Goal: Task Accomplishment & Management: Use online tool/utility

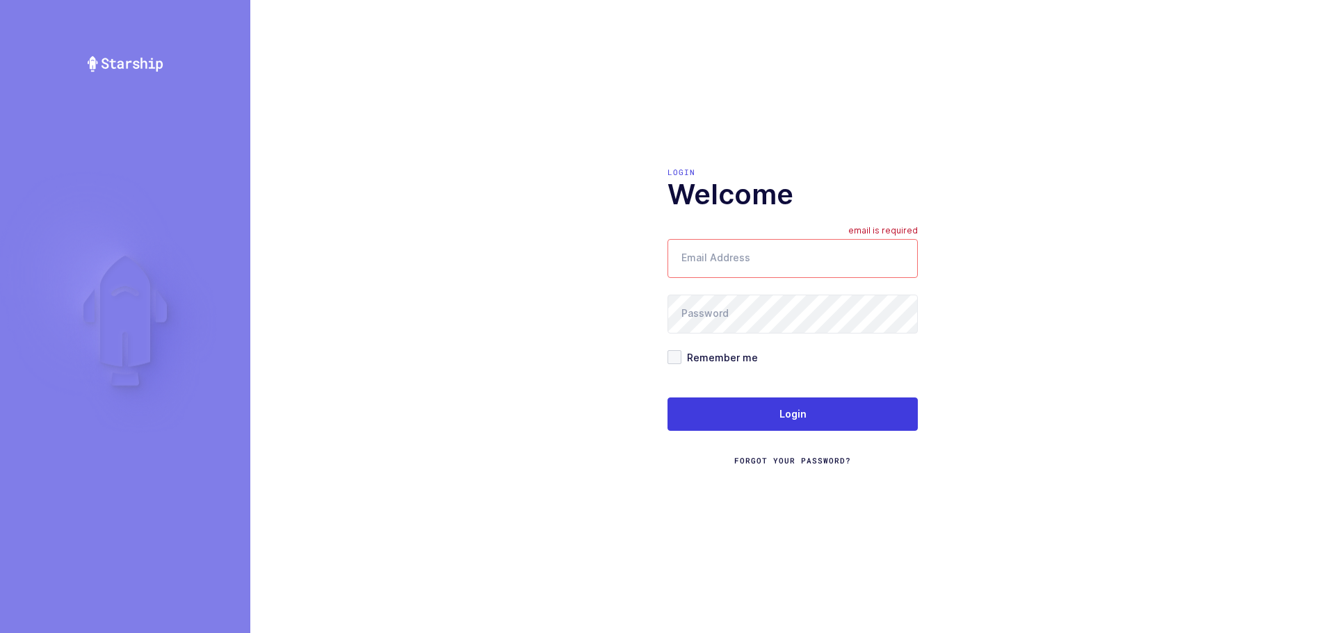
click at [771, 260] on input "Email Address" at bounding box center [792, 258] width 250 height 39
type input "mundo@janustrade.com"
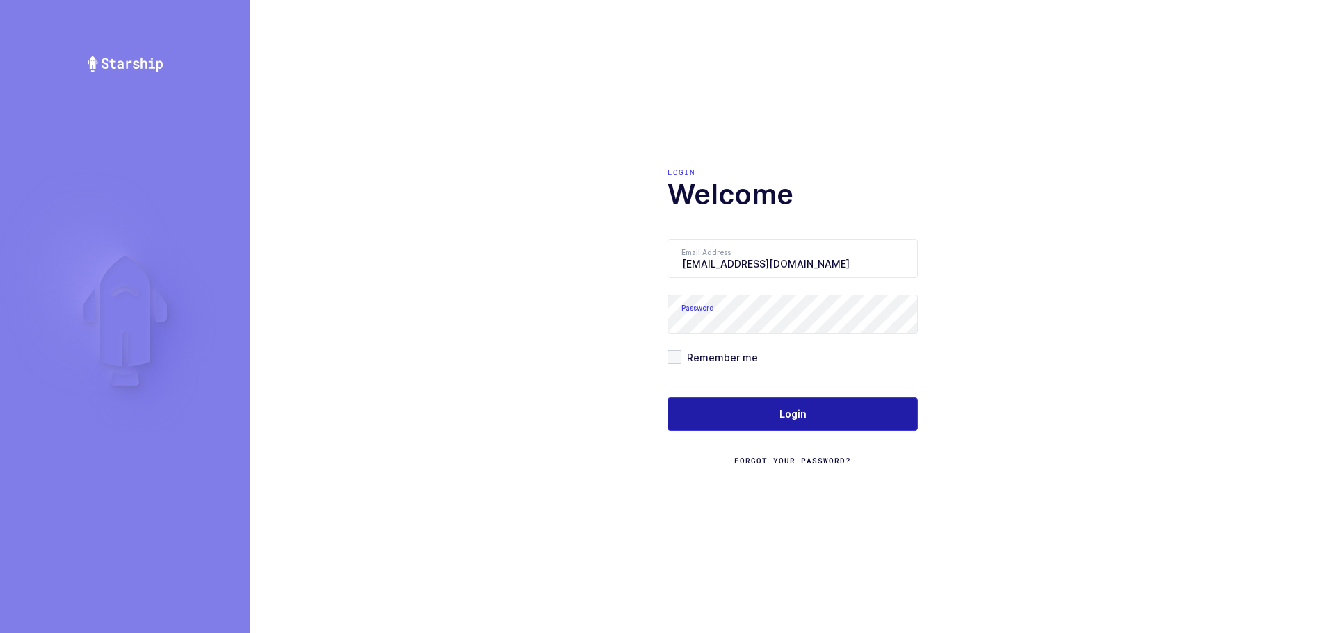
click at [776, 407] on button "Login" at bounding box center [792, 414] width 250 height 33
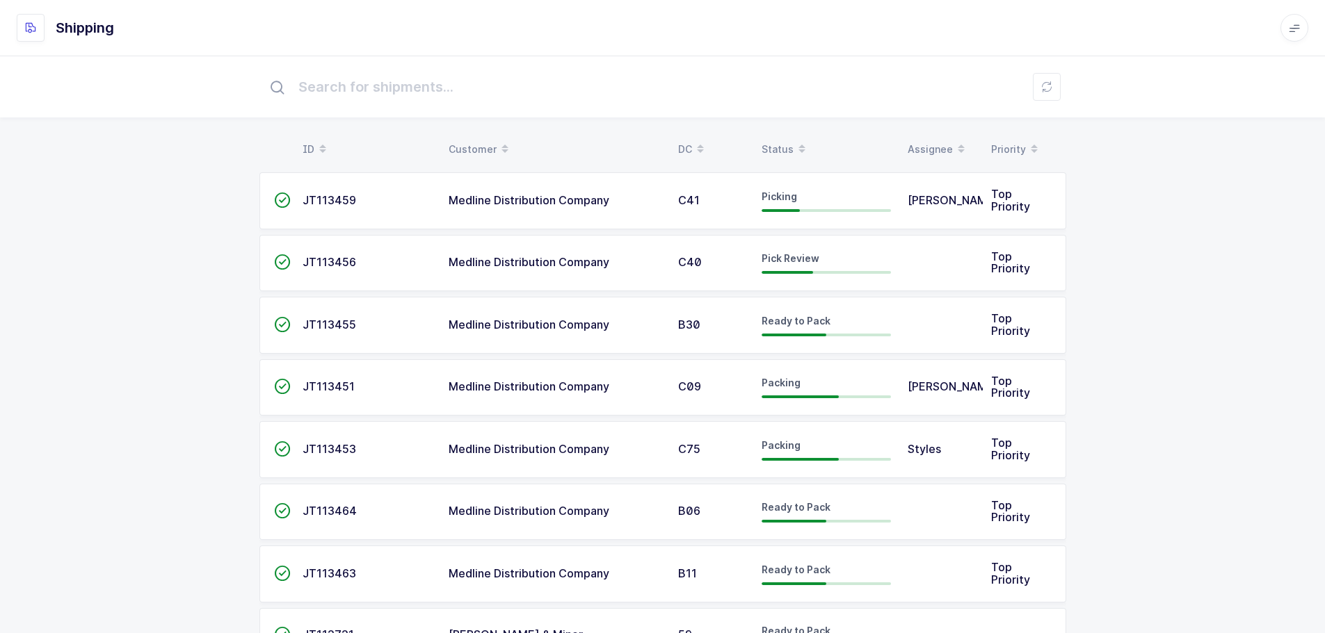
click at [781, 152] on div "Status" at bounding box center [825, 150] width 129 height 24
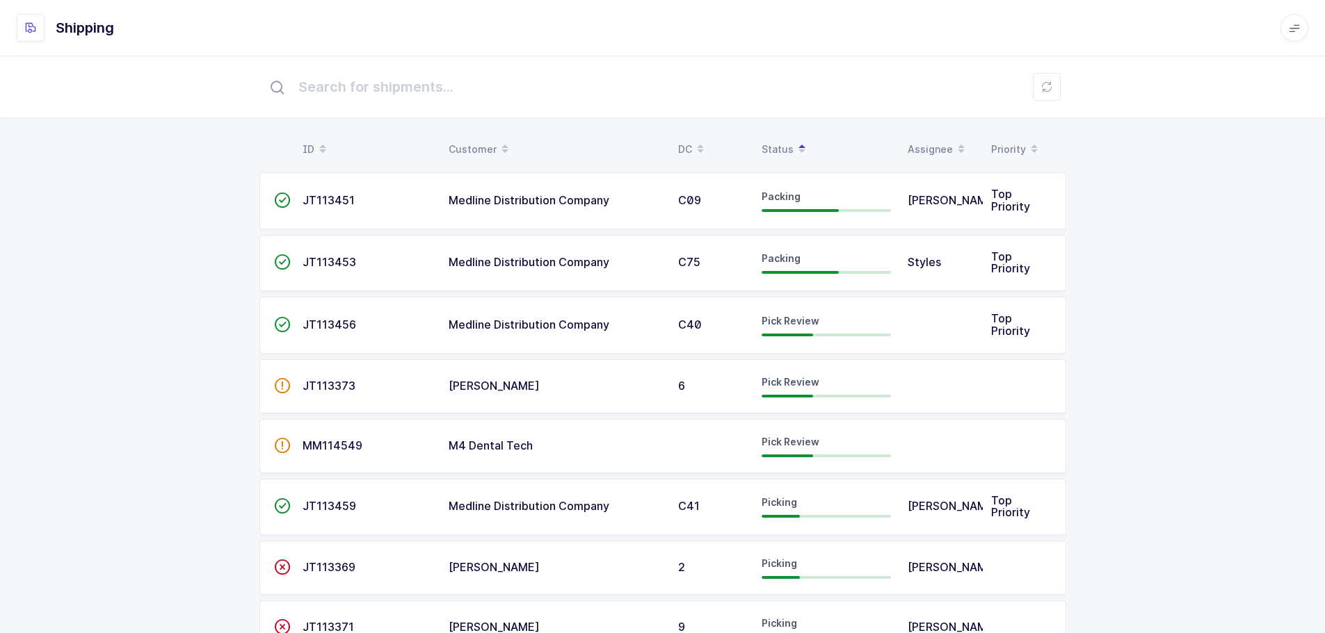
click at [686, 333] on td "C40" at bounding box center [711, 325] width 83 height 57
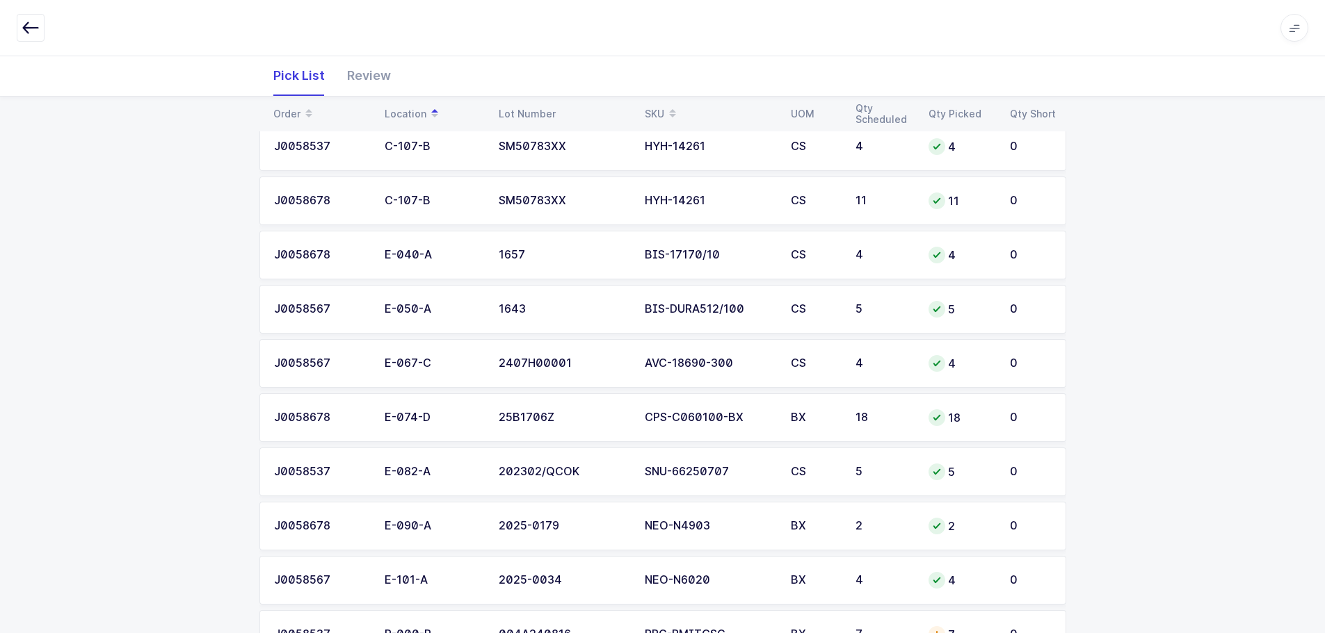
scroll to position [1407, 0]
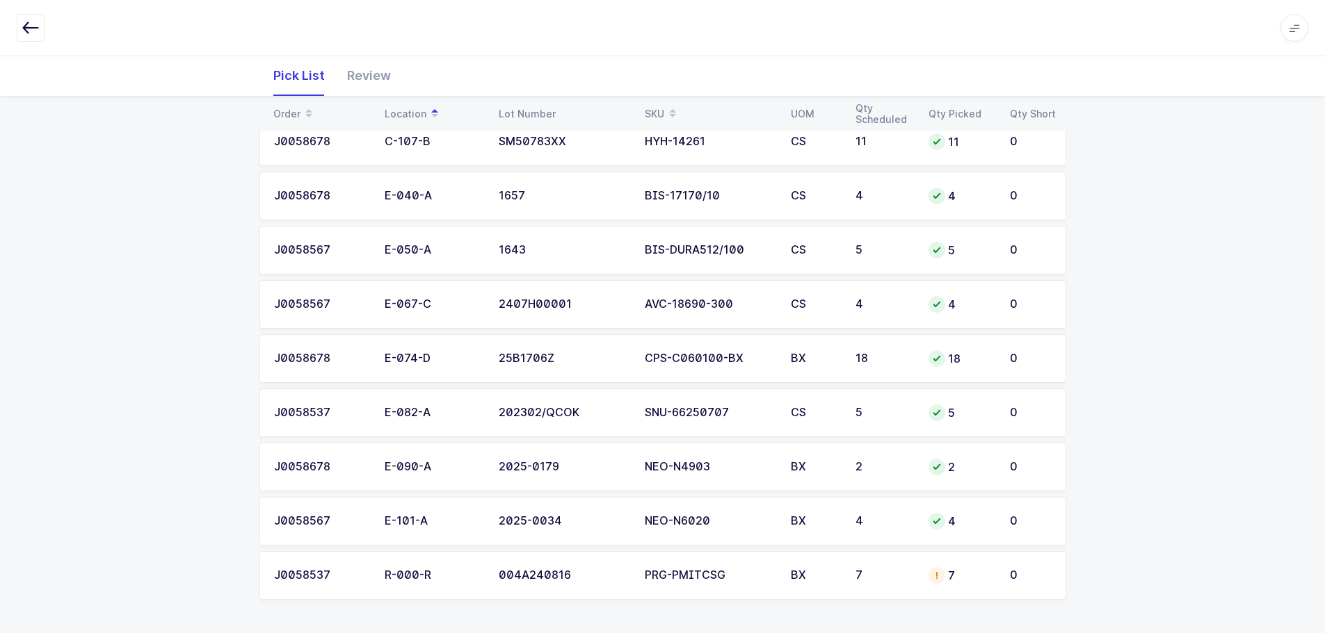
click at [687, 576] on div "PRG-PMITCSG" at bounding box center [709, 575] width 129 height 13
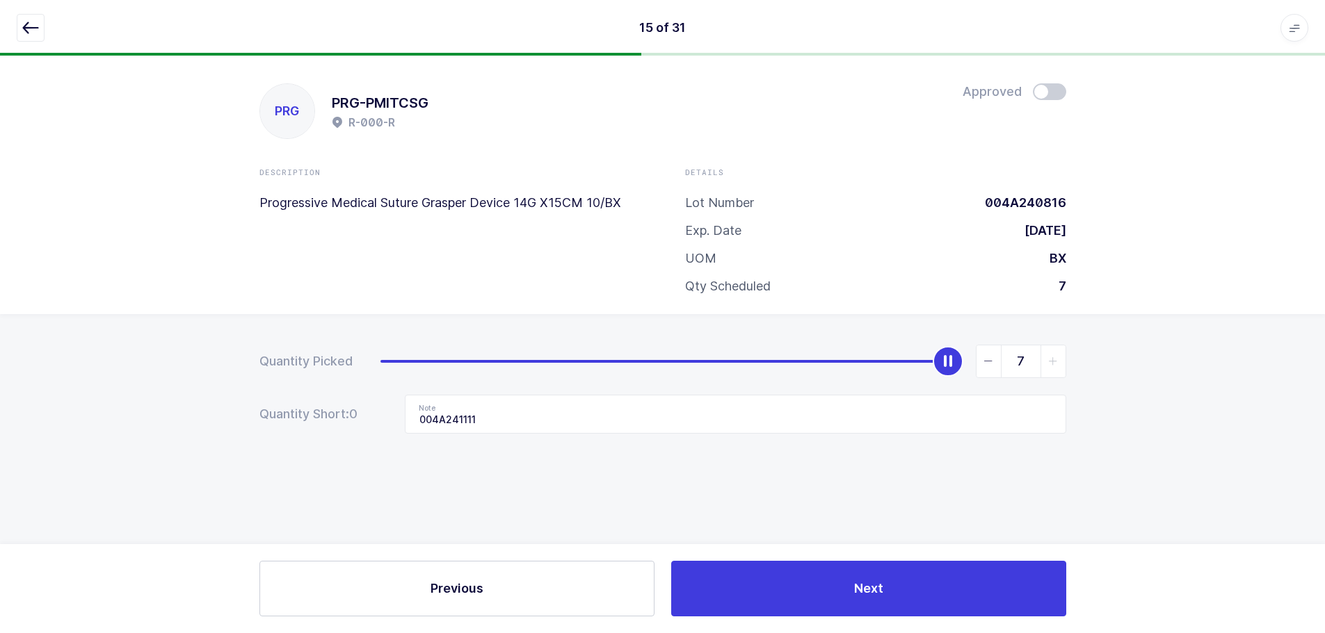
scroll to position [0, 0]
click at [1192, 422] on div "Quantity Picked 7 Quantity Short: 0 Note 004A241111" at bounding box center [667, 438] width 1335 height 248
click at [937, 364] on div "7" at bounding box center [728, 361] width 686 height 33
type input "0"
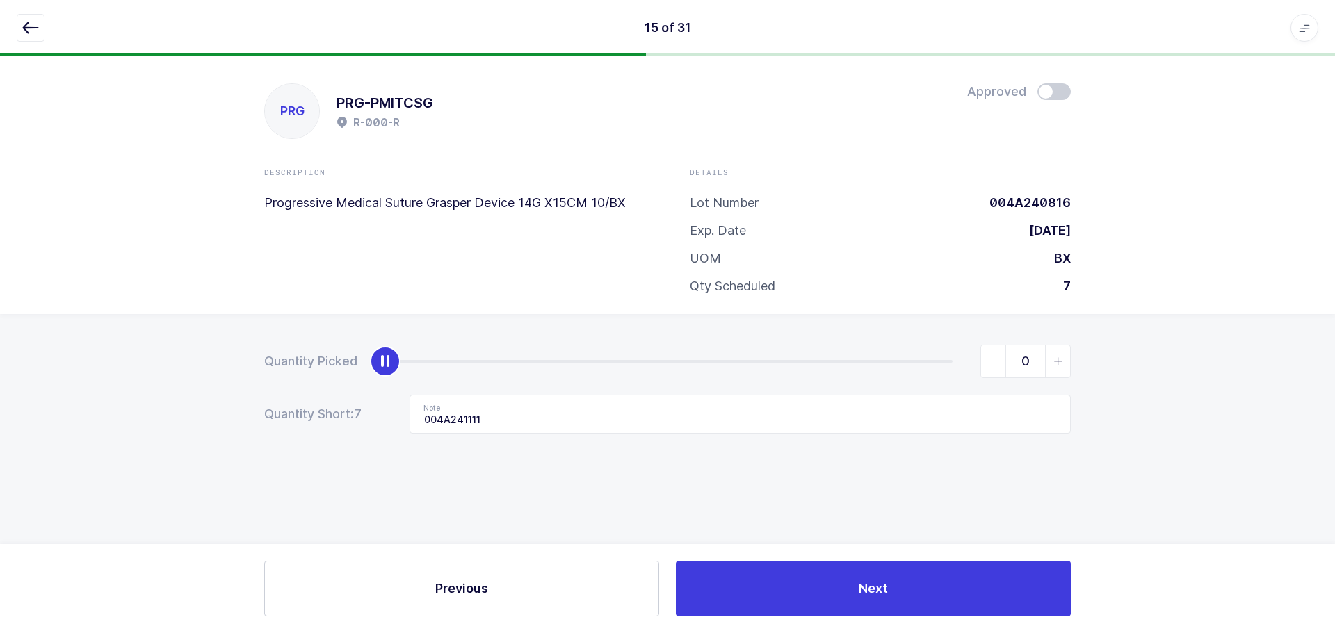
drag, startPoint x: 941, startPoint y: 364, endPoint x: -206, endPoint y: 371, distance: 1147.9
click at [0, 371] on html "15 of 31 Apps Core Warehouse Admin Mission Control Purchasing Baltazar N. Logou…" at bounding box center [667, 316] width 1335 height 633
drag, startPoint x: 518, startPoint y: 416, endPoint x: 335, endPoint y: 417, distance: 182.9
click at [335, 417] on div "Quantity Short: 7 Note 004A241111" at bounding box center [667, 414] width 807 height 39
click at [29, 25] on icon "button" at bounding box center [30, 27] width 17 height 17
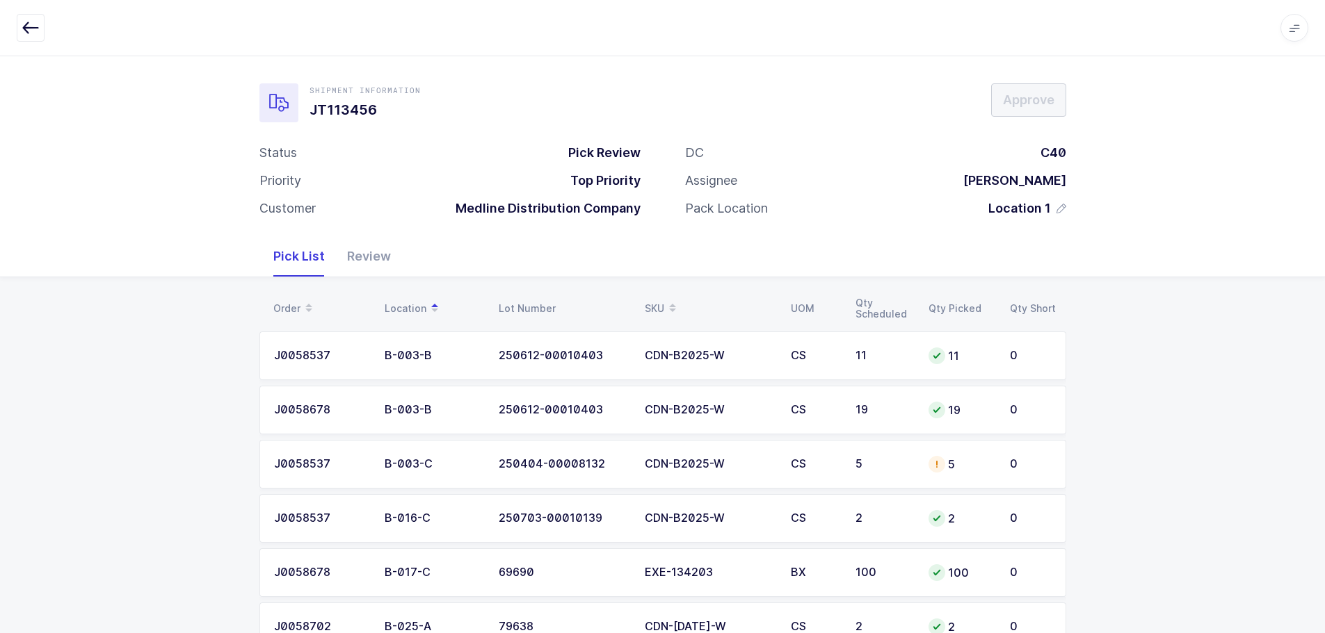
click at [797, 469] on div "CS" at bounding box center [815, 464] width 48 height 13
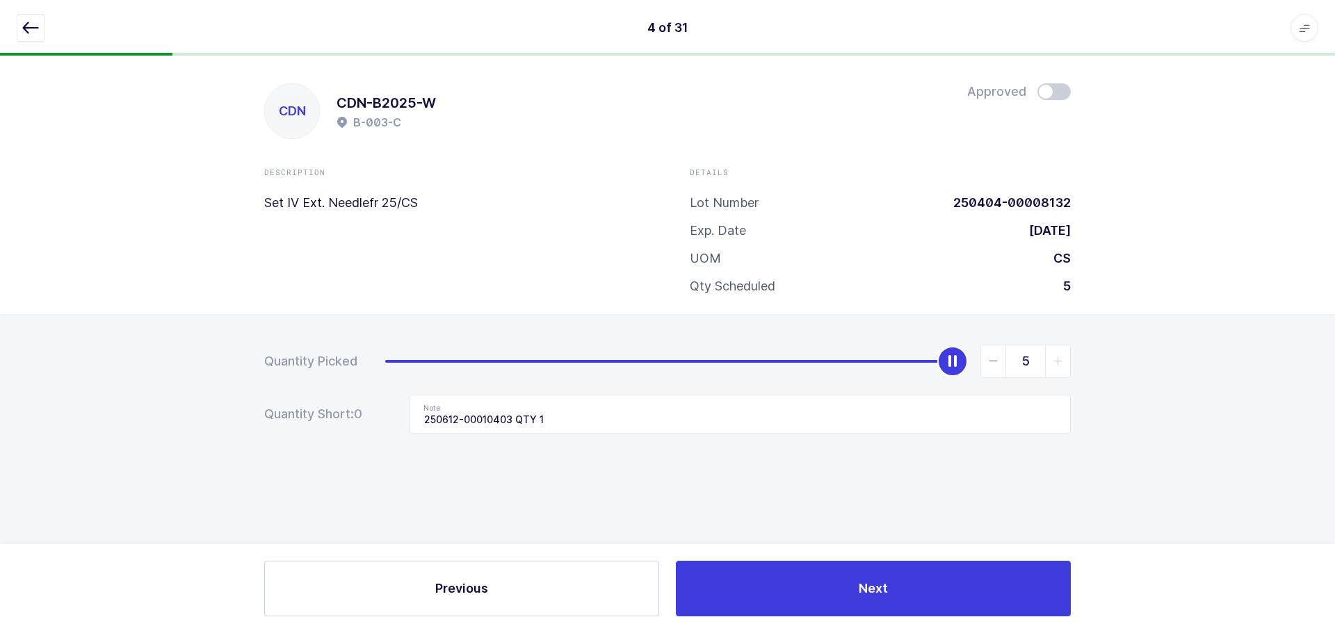
drag, startPoint x: 989, startPoint y: 369, endPoint x: 944, endPoint y: 479, distance: 119.4
click at [989, 368] on span "slider between 0 and 5" at bounding box center [993, 362] width 25 height 32
type input "4"
click at [1050, 93] on span at bounding box center [1053, 91] width 33 height 17
click at [32, 20] on icon "button" at bounding box center [30, 27] width 17 height 17
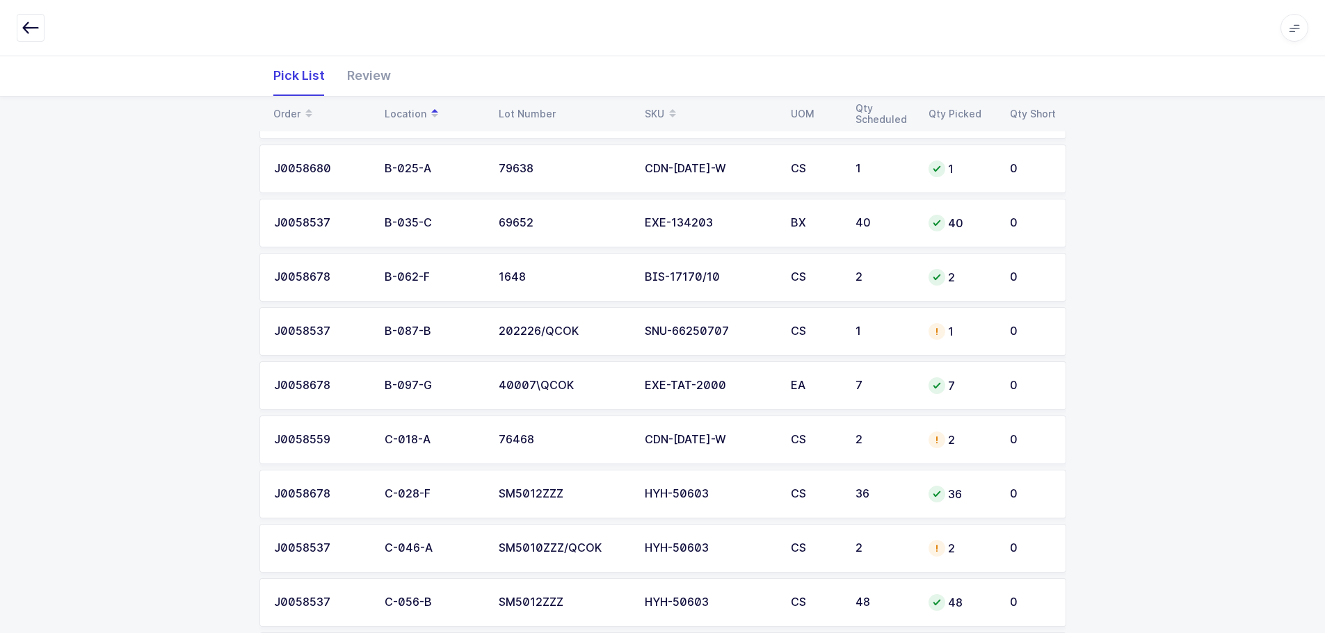
scroll to position [556, 0]
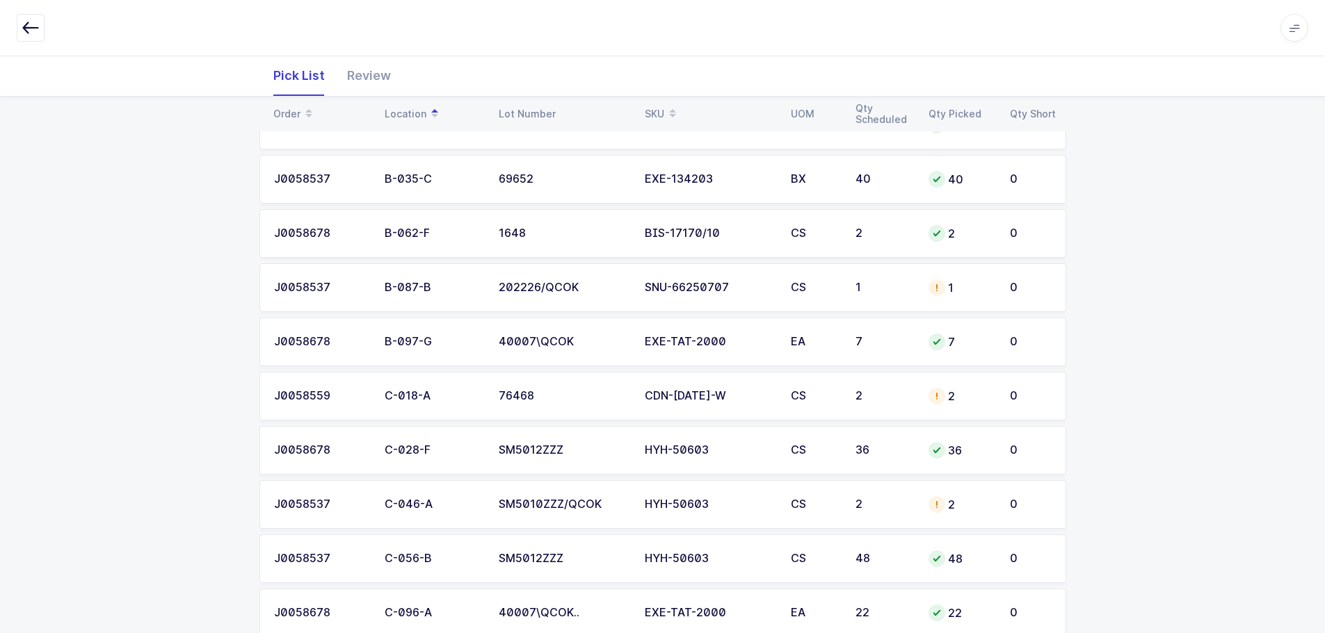
click at [741, 293] on div "SNU-66250707" at bounding box center [709, 288] width 129 height 13
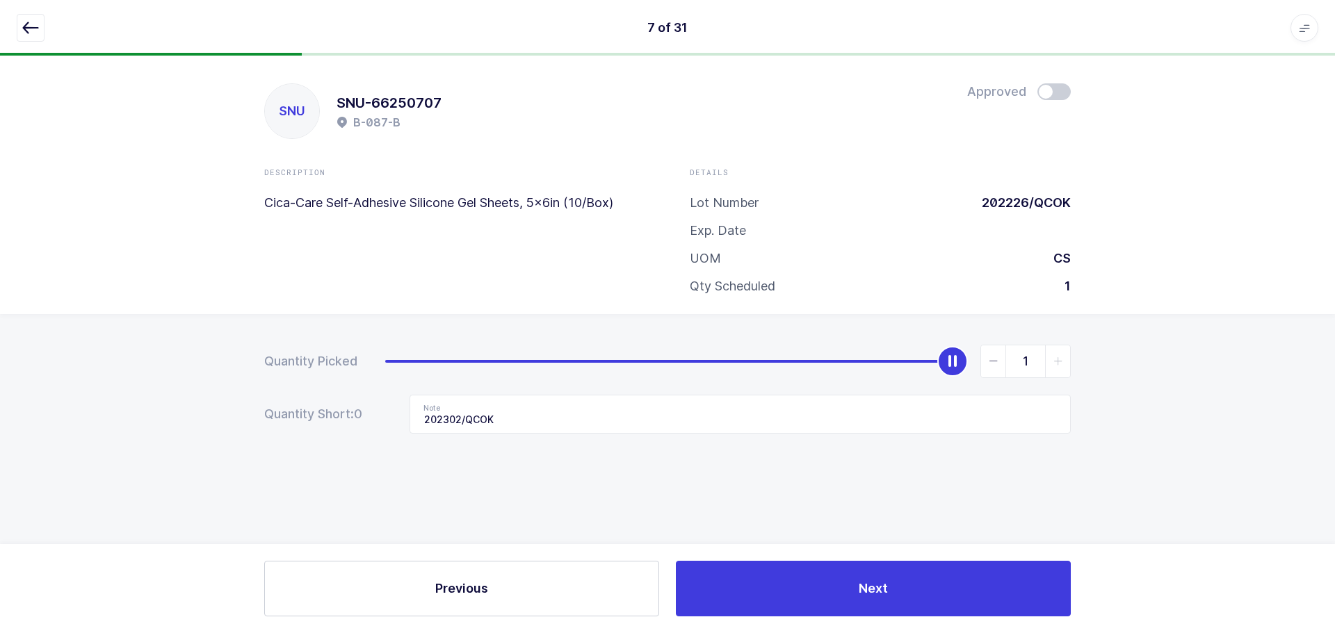
drag, startPoint x: 996, startPoint y: 357, endPoint x: 961, endPoint y: 424, distance: 76.2
click at [996, 357] on icon "slider between 0 and 1" at bounding box center [994, 362] width 10 height 10
type input "0"
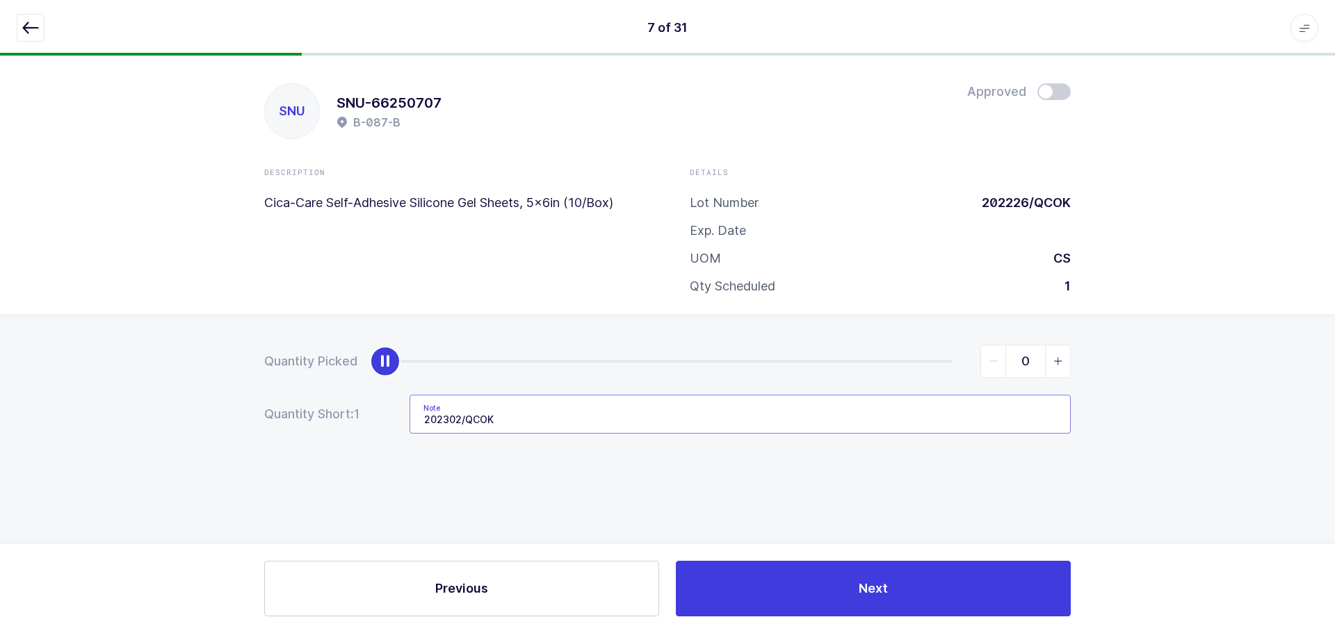
drag, startPoint x: 573, startPoint y: 412, endPoint x: 343, endPoint y: 434, distance: 230.5
click at [343, 434] on div "Quantity Picked 0 Quantity Short: 1 Note 202302/QCOK" at bounding box center [667, 438] width 1335 height 248
click at [28, 33] on icon "button" at bounding box center [30, 27] width 17 height 17
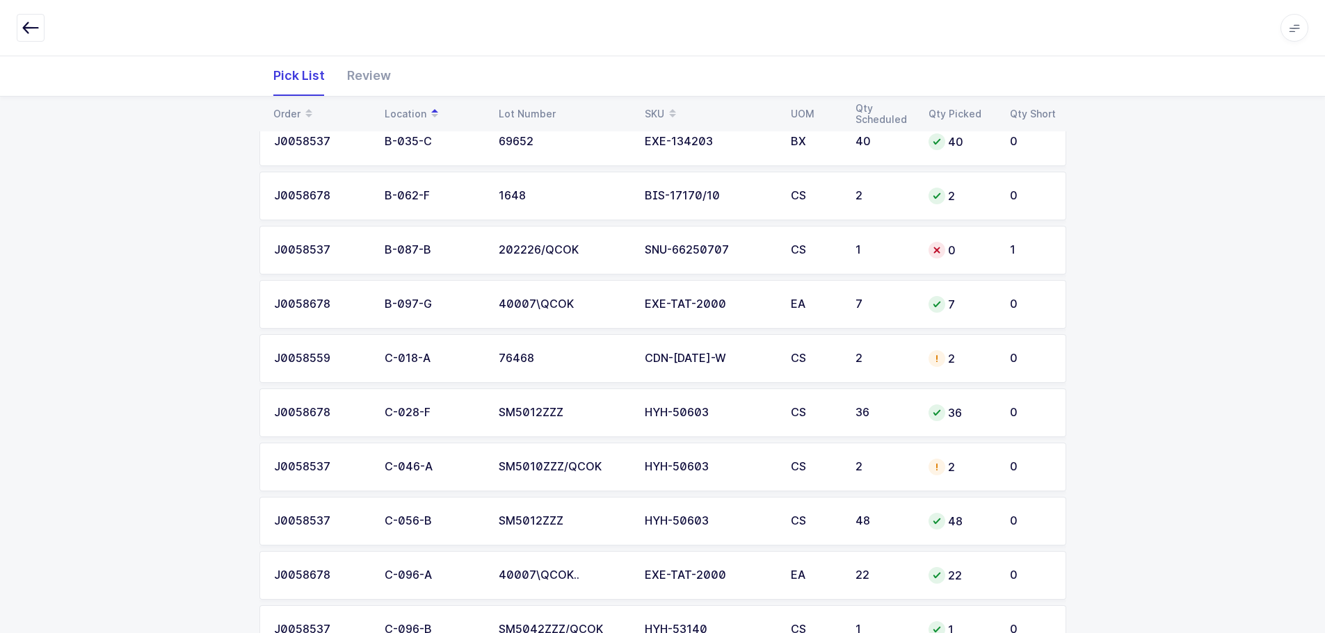
scroll to position [626, 0]
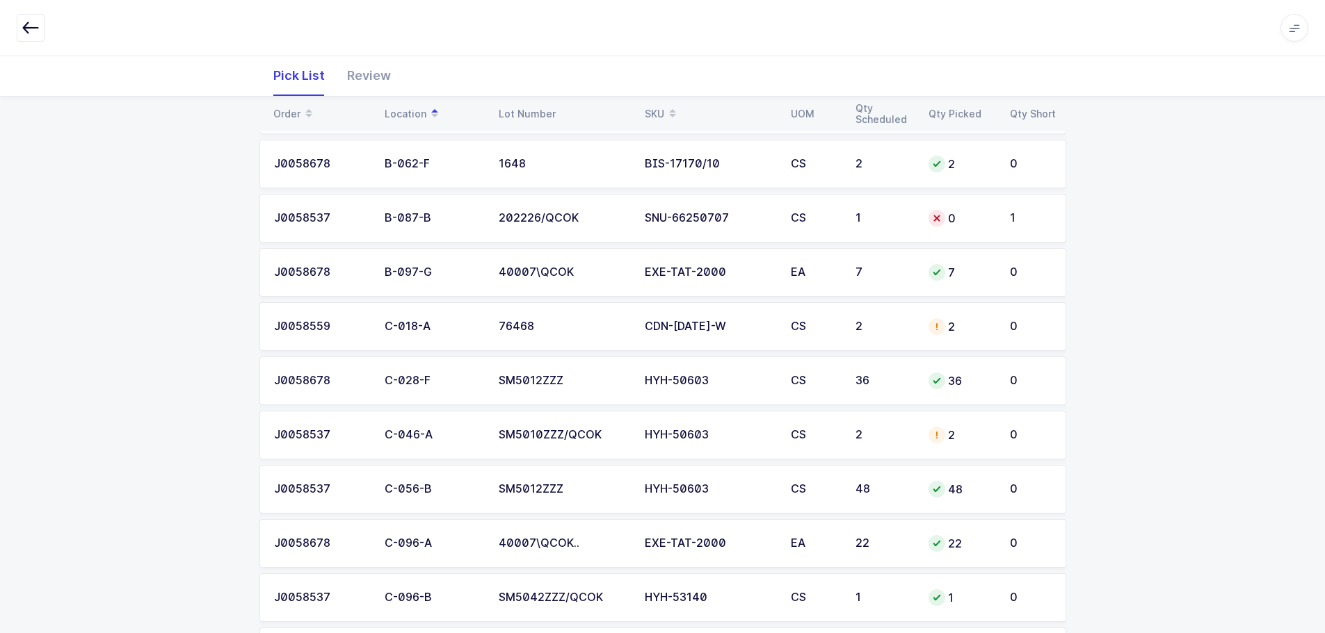
click at [884, 445] on td "2" at bounding box center [883, 435] width 73 height 49
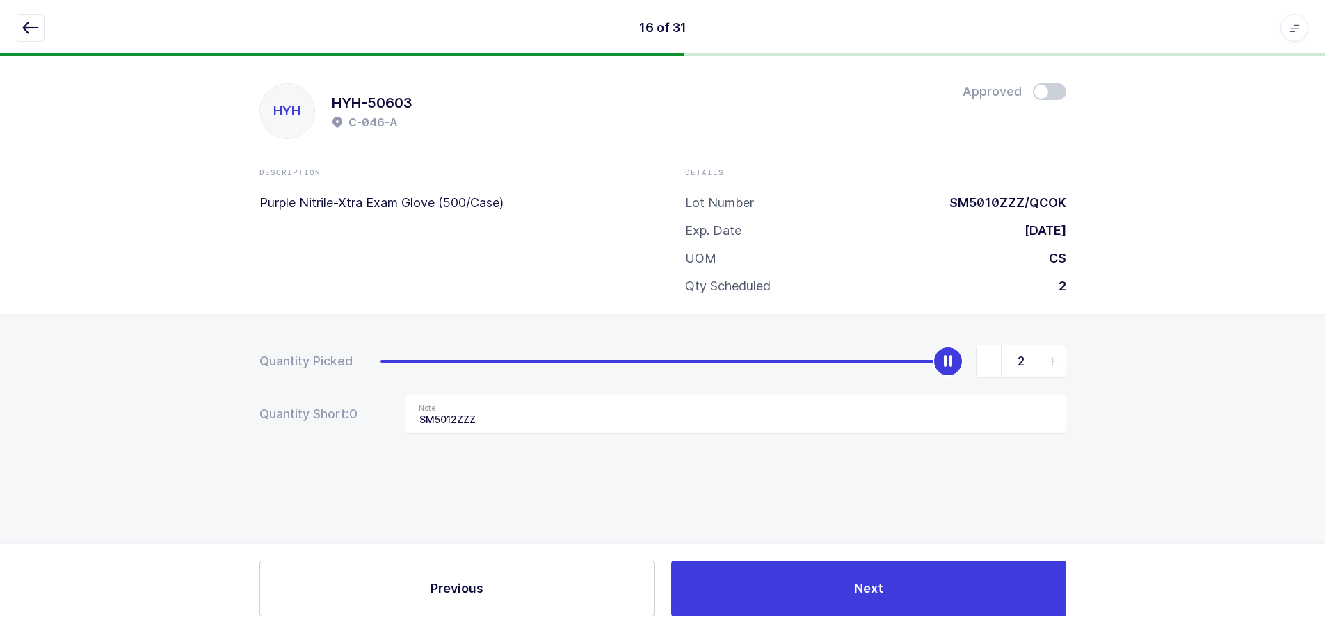
scroll to position [0, 0]
type input "0"
drag, startPoint x: 949, startPoint y: 356, endPoint x: 224, endPoint y: 382, distance: 725.6
click at [224, 382] on div "Quantity Picked 0 Quantity Short: 0 Note SM5012ZZZ" at bounding box center [667, 438] width 1335 height 248
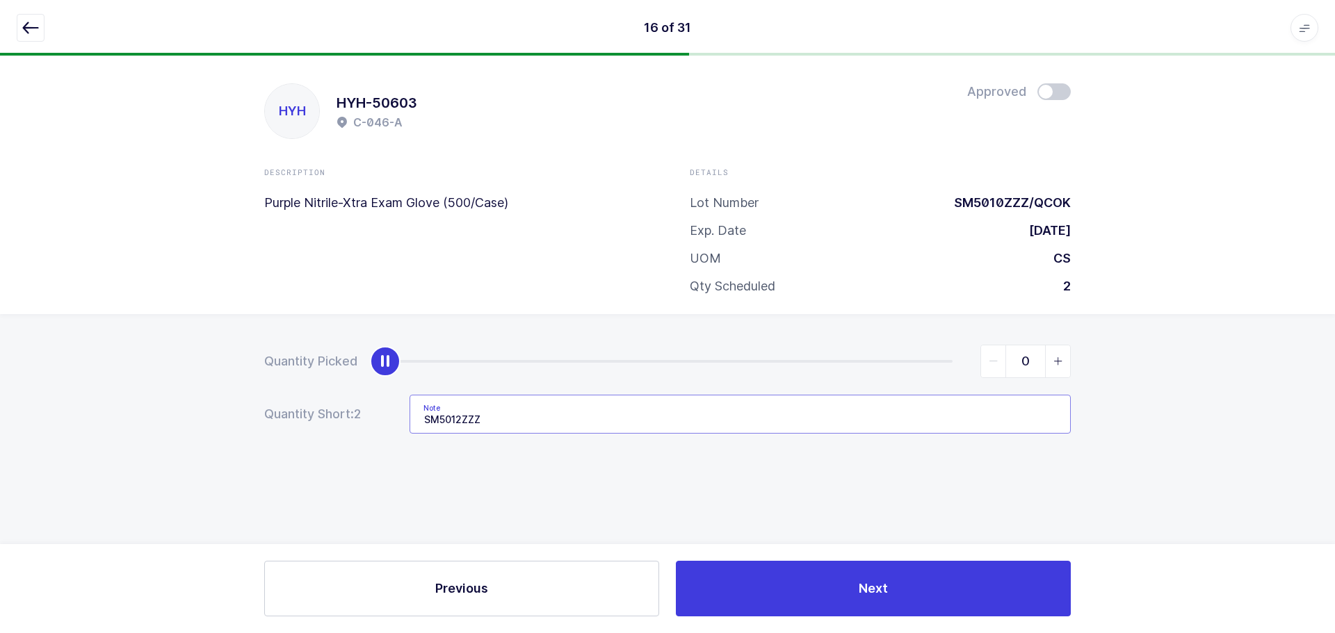
drag, startPoint x: 556, startPoint y: 426, endPoint x: 351, endPoint y: 427, distance: 205.1
click at [352, 426] on div "Quantity Short: 2 Note SM5012ZZZ" at bounding box center [667, 414] width 807 height 39
click at [31, 30] on icon "button" at bounding box center [30, 27] width 17 height 17
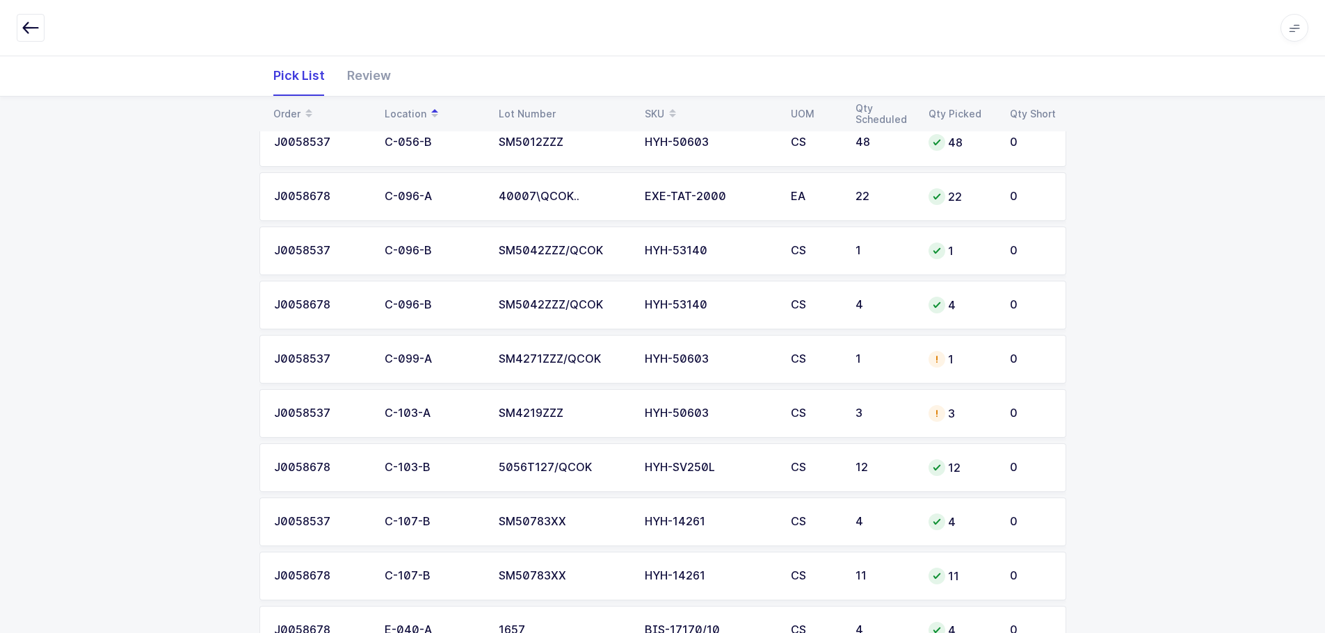
scroll to position [973, 0]
click at [666, 378] on td "HYH-50603" at bounding box center [709, 358] width 146 height 49
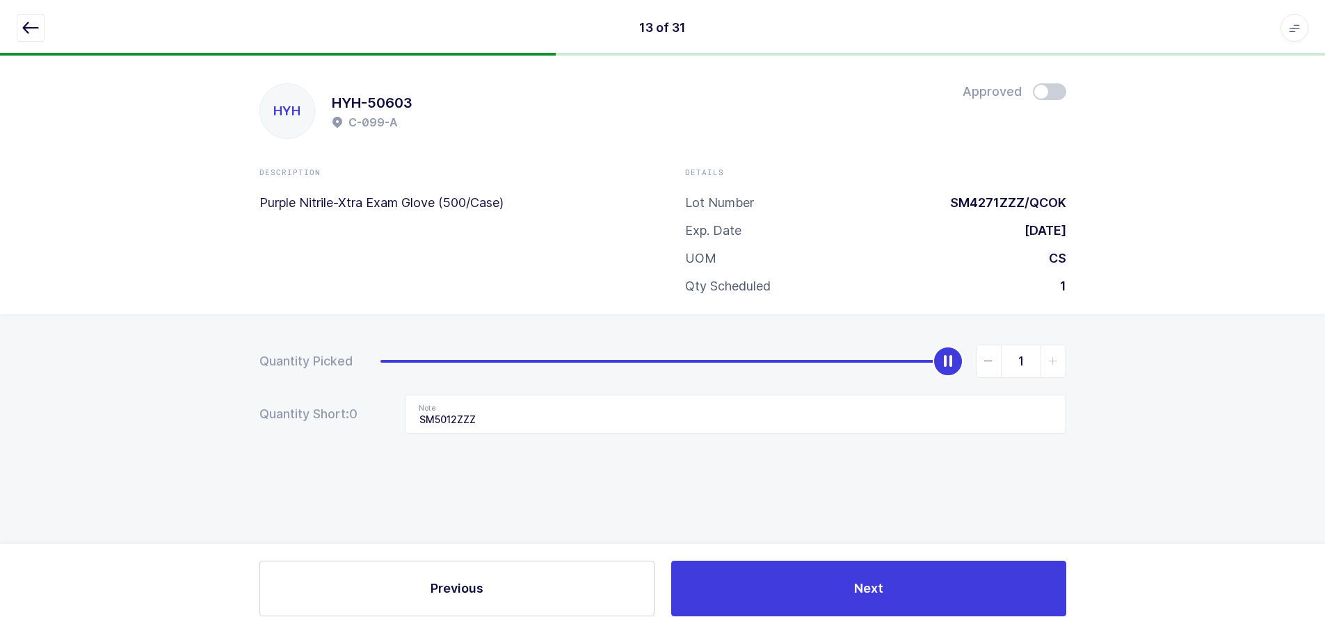
scroll to position [0, 0]
type input "0"
drag, startPoint x: 948, startPoint y: 357, endPoint x: 164, endPoint y: 399, distance: 784.7
click at [164, 399] on div "Quantity Picked 0 Quantity Short: 0 Note SM5012ZZZ" at bounding box center [667, 438] width 1335 height 248
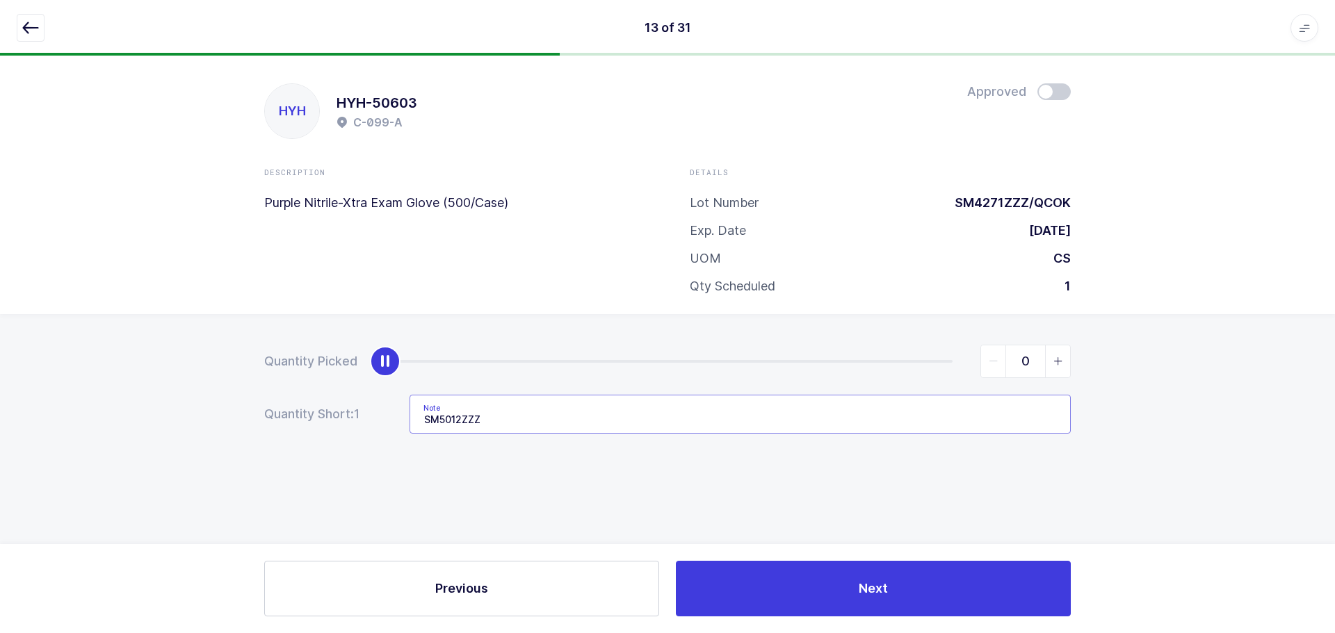
drag, startPoint x: 496, startPoint y: 420, endPoint x: 342, endPoint y: 432, distance: 154.2
click at [342, 432] on div "Quantity Short: 1 Note SM5012ZZZ" at bounding box center [667, 414] width 807 height 39
drag, startPoint x: 40, startPoint y: 29, endPoint x: 60, endPoint y: 31, distance: 19.6
click at [40, 29] on button "button" at bounding box center [31, 28] width 28 height 28
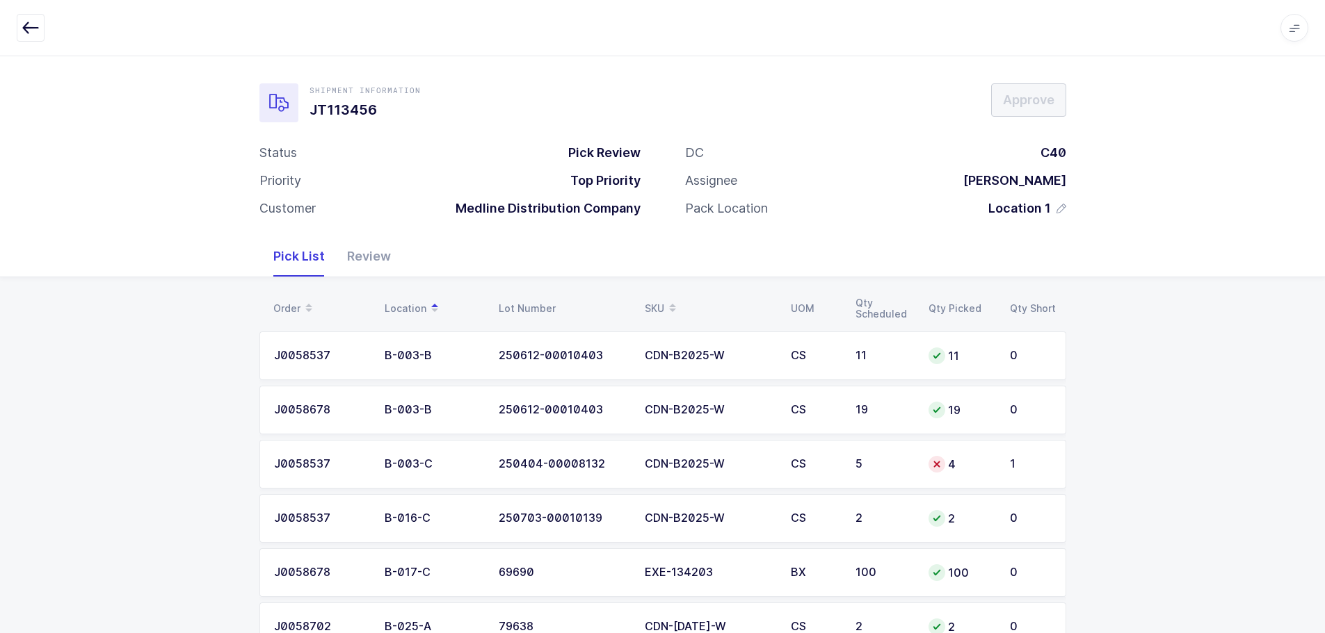
click at [661, 302] on div "SKU" at bounding box center [709, 309] width 129 height 24
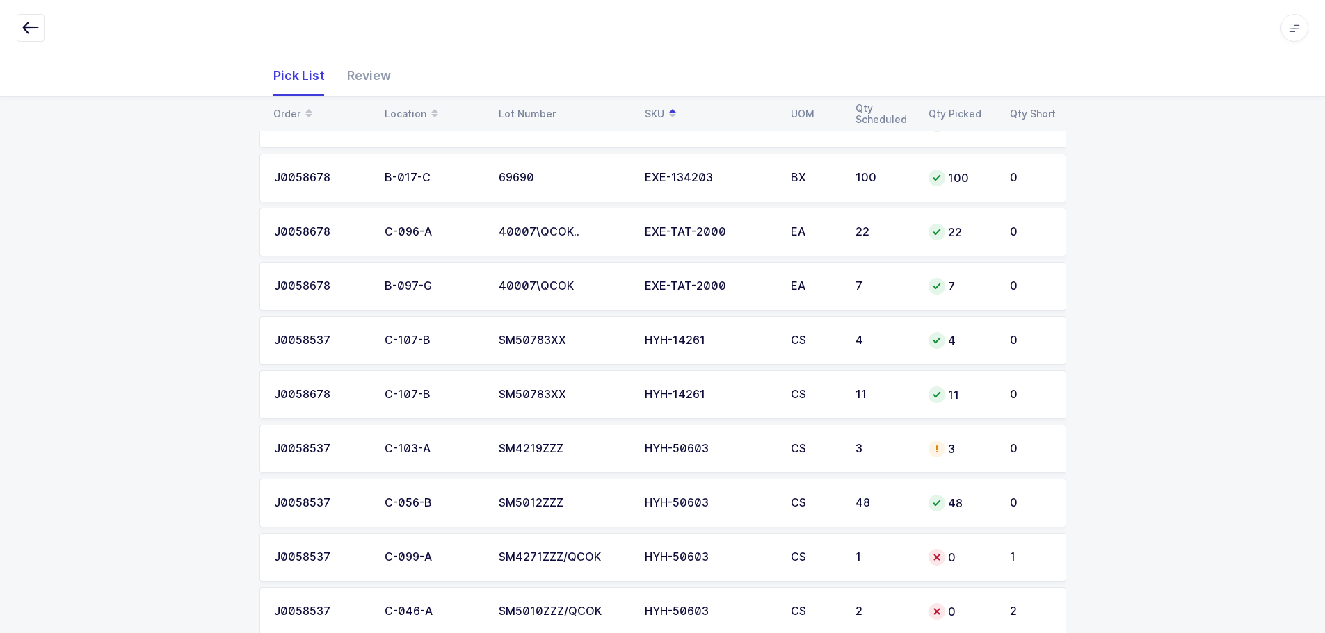
scroll to position [904, 0]
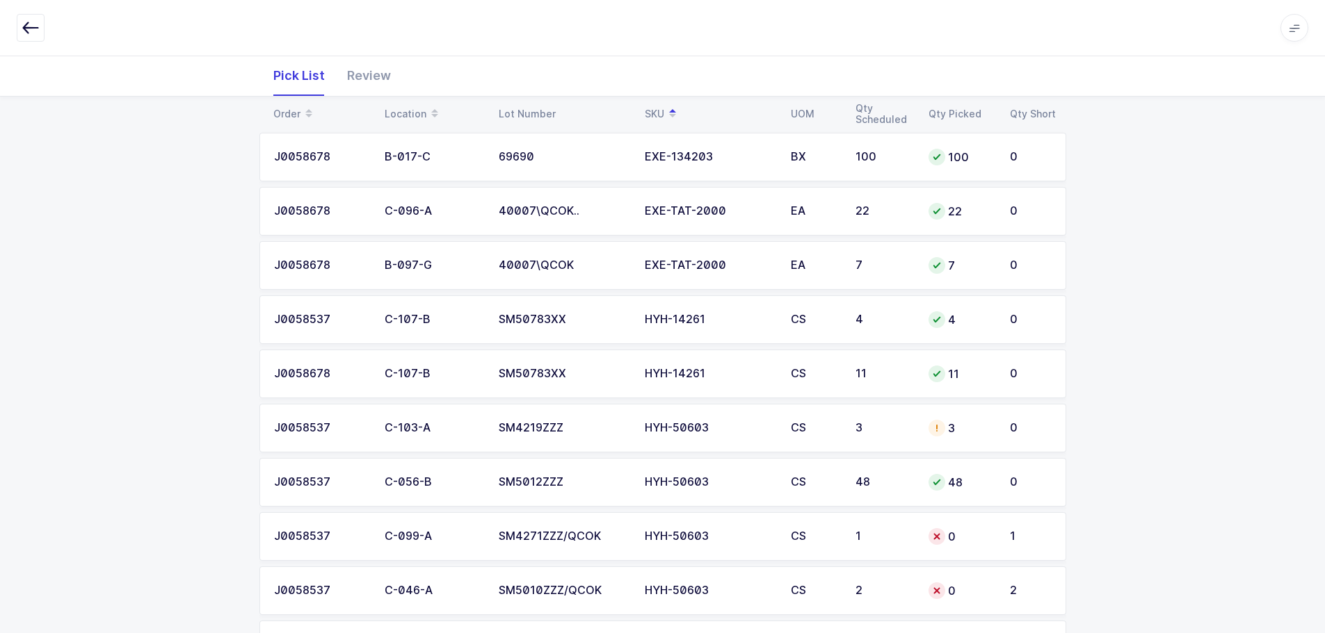
click at [664, 430] on div "HYH-50603" at bounding box center [709, 428] width 129 height 13
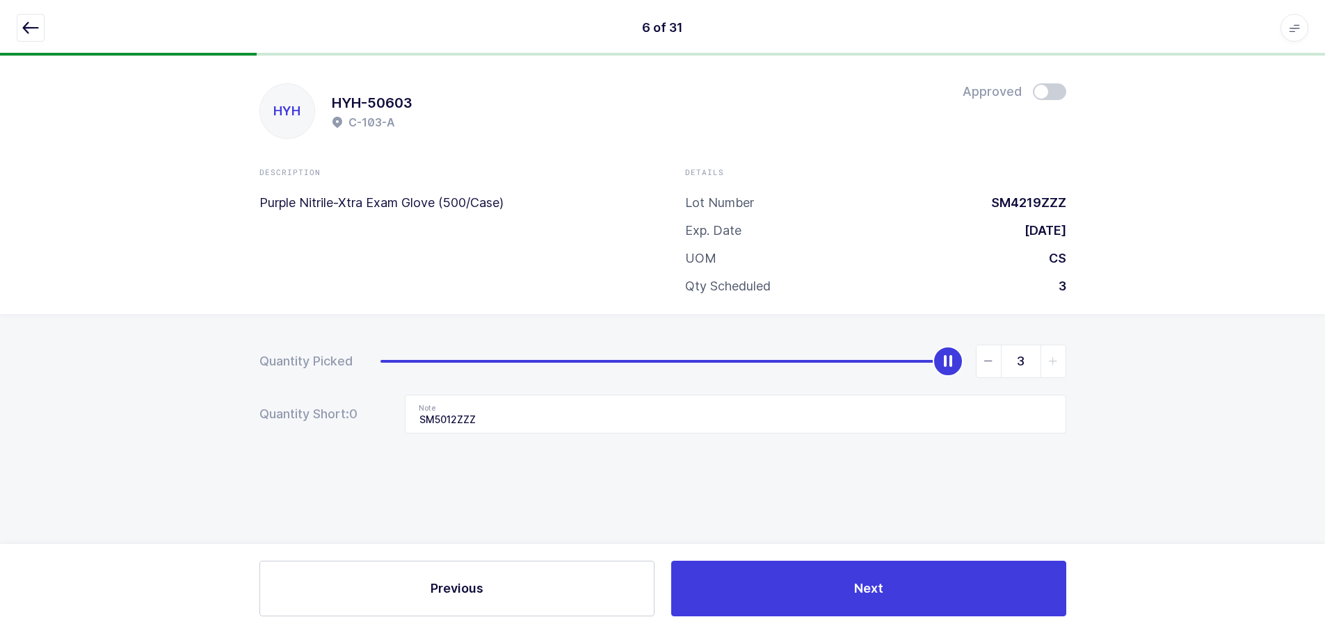
scroll to position [0, 0]
type input "0"
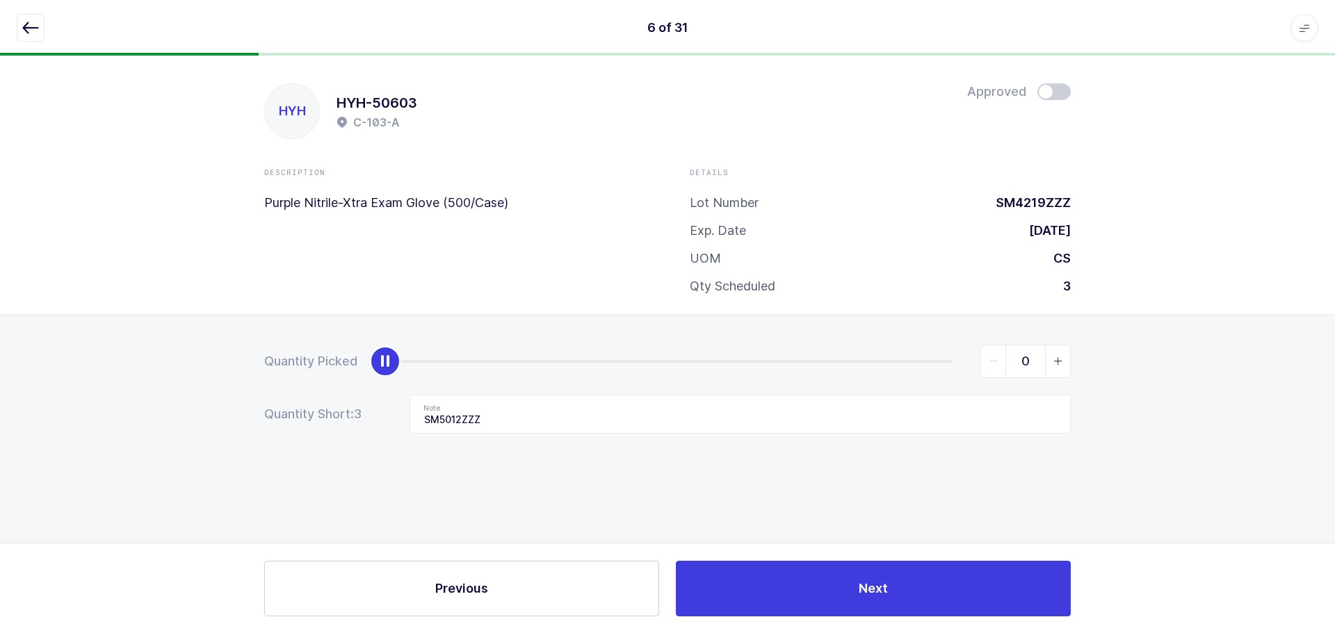
drag, startPoint x: 956, startPoint y: 360, endPoint x: 81, endPoint y: 428, distance: 878.0
click at [0, 444] on html "6 of 31 Apps Core Warehouse Admin Mission Control Purchasing Baltazar N. Logout…" at bounding box center [667, 316] width 1335 height 633
drag, startPoint x: 492, startPoint y: 417, endPoint x: 389, endPoint y: 427, distance: 103.4
click at [389, 427] on div "Quantity Short: 3 Note SM5012ZZZ" at bounding box center [667, 414] width 807 height 39
click at [29, 26] on icon "button" at bounding box center [30, 27] width 17 height 17
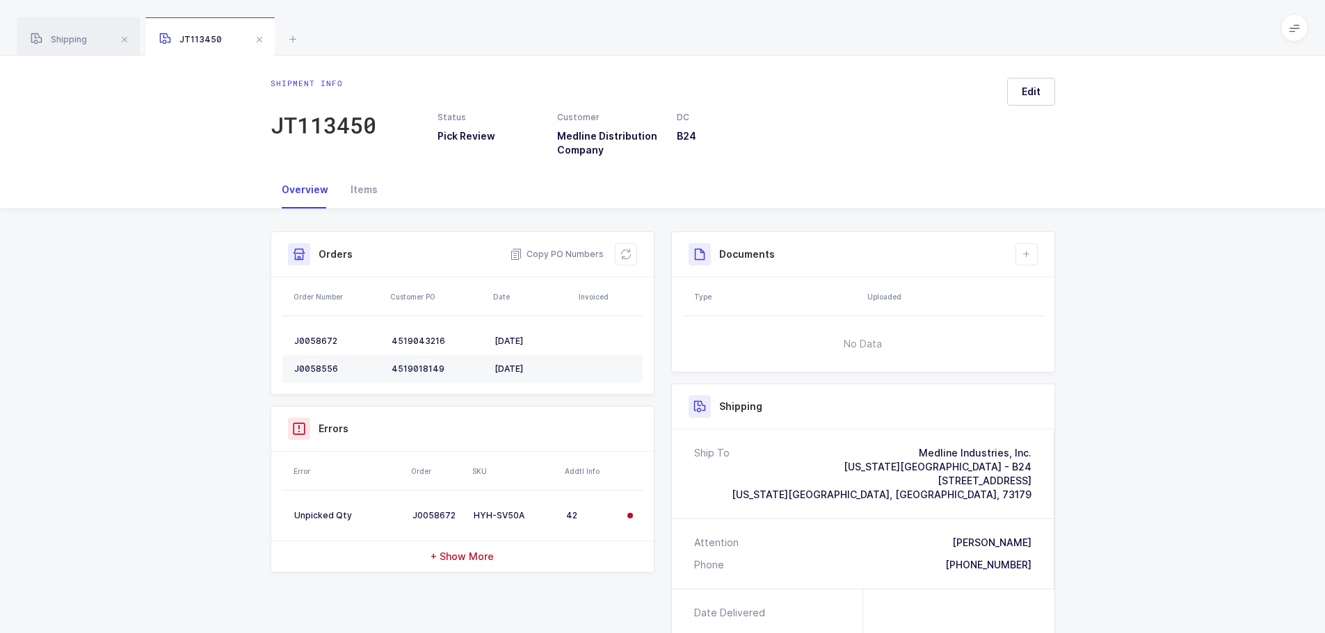
click at [260, 42] on span at bounding box center [259, 39] width 17 height 17
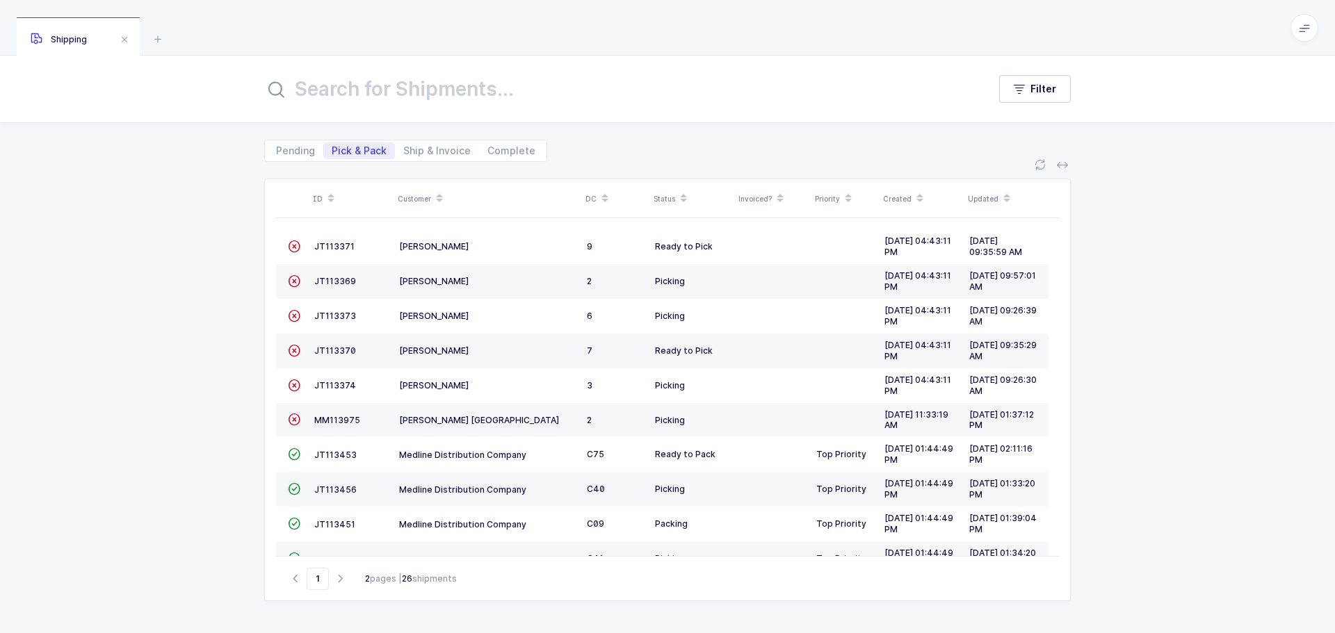
click at [346, 490] on span "JT113456" at bounding box center [335, 490] width 42 height 10
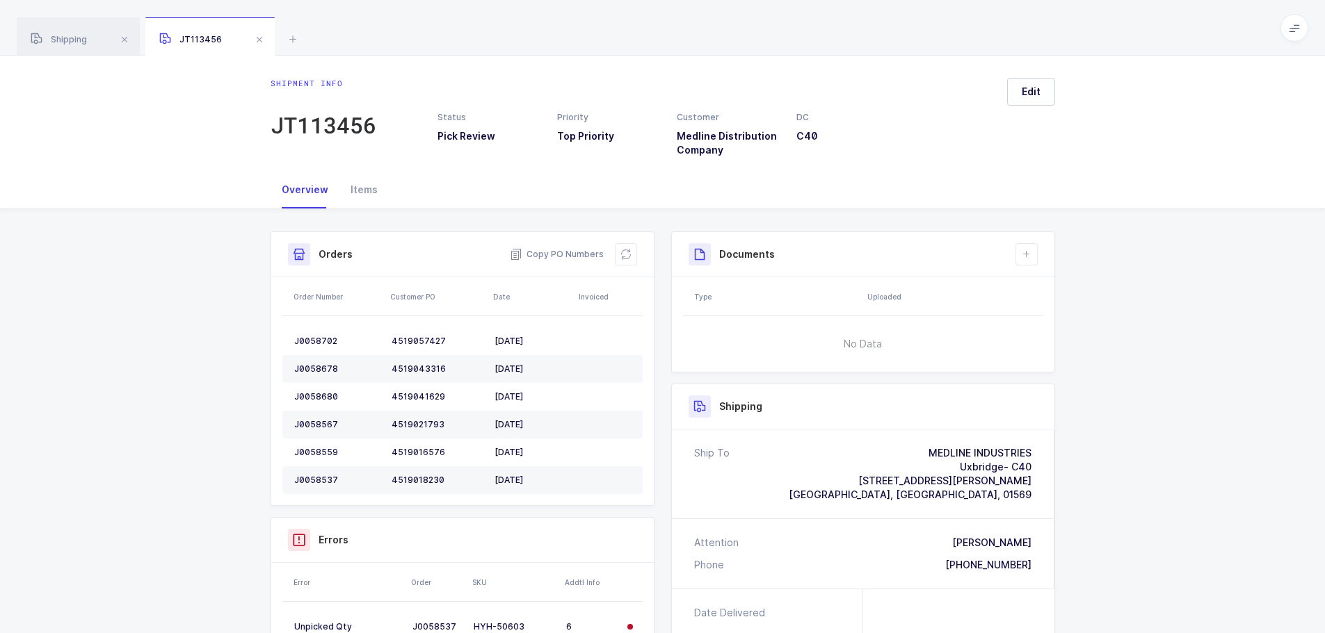
click at [623, 250] on icon at bounding box center [625, 254] width 11 height 11
click at [634, 250] on button at bounding box center [626, 254] width 22 height 22
drag, startPoint x: 1117, startPoint y: 332, endPoint x: 1119, endPoint y: 344, distance: 11.9
click at [1119, 344] on div "Shipment Info Shipment Number JT113456 Status Pick Review Priority Top Priority…" at bounding box center [662, 546] width 1325 height 675
click at [1119, 345] on div "Shipment Info Shipment Number JT113456 Status Pick Review Priority Top Priority…" at bounding box center [662, 546] width 1325 height 675
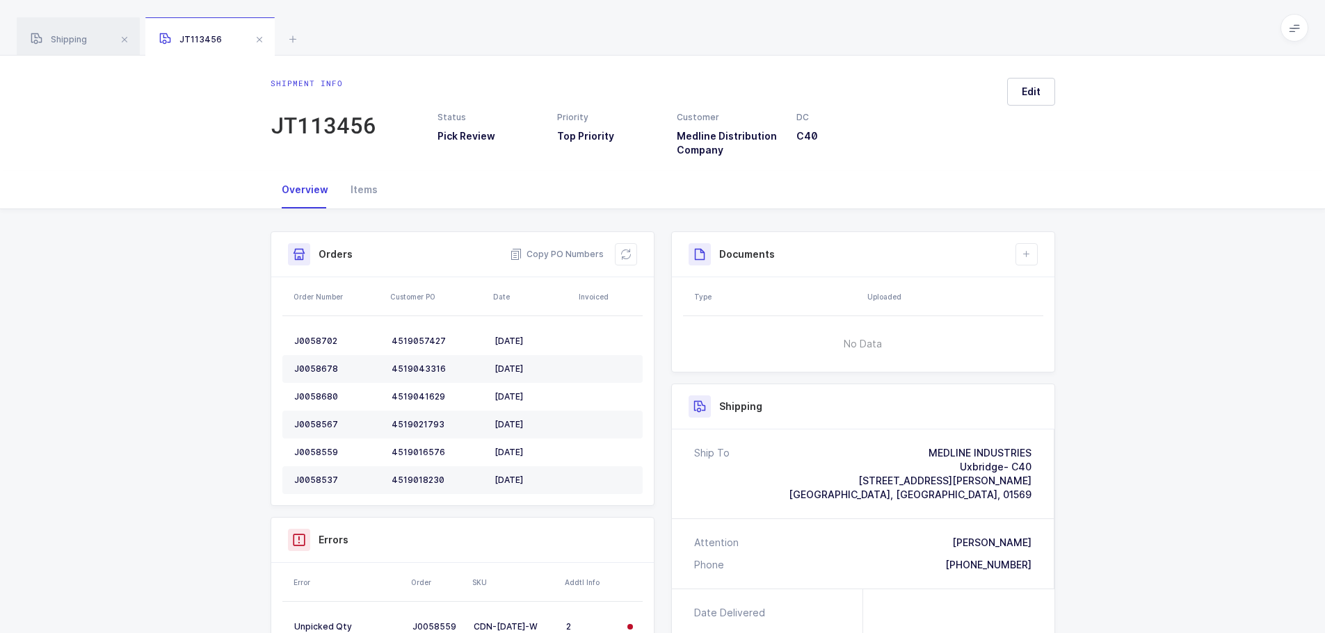
click at [292, 39] on icon at bounding box center [292, 39] width 17 height 17
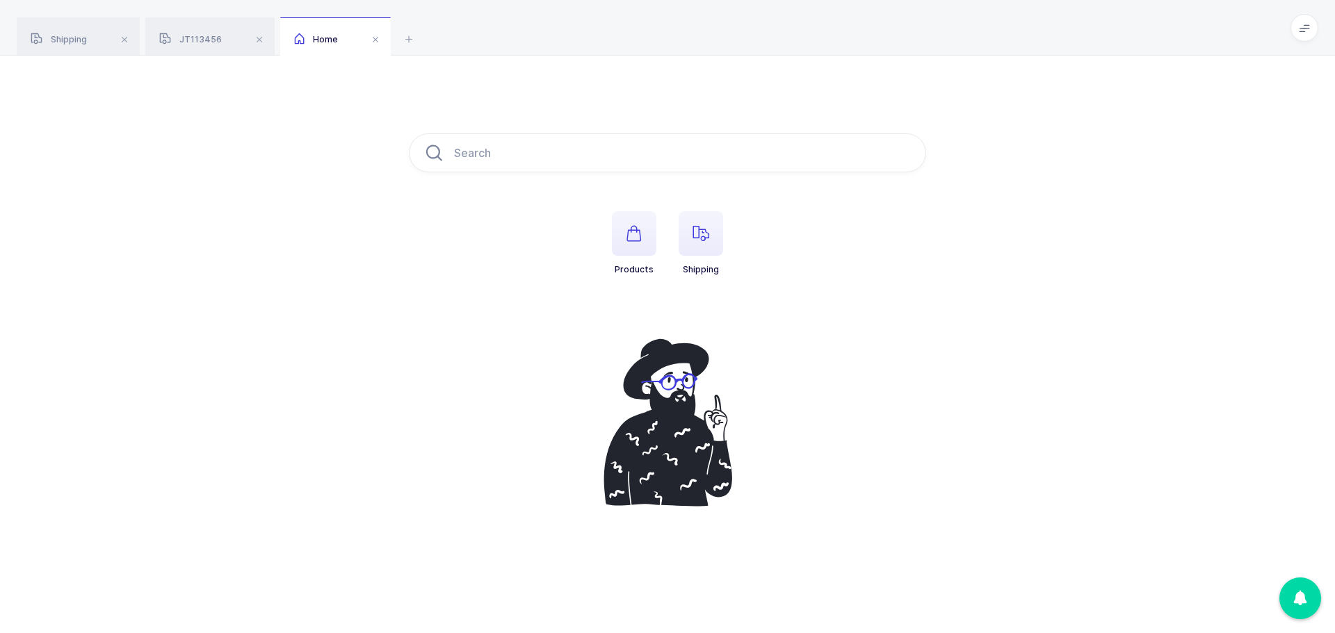
click at [691, 238] on span "button" at bounding box center [701, 233] width 44 height 44
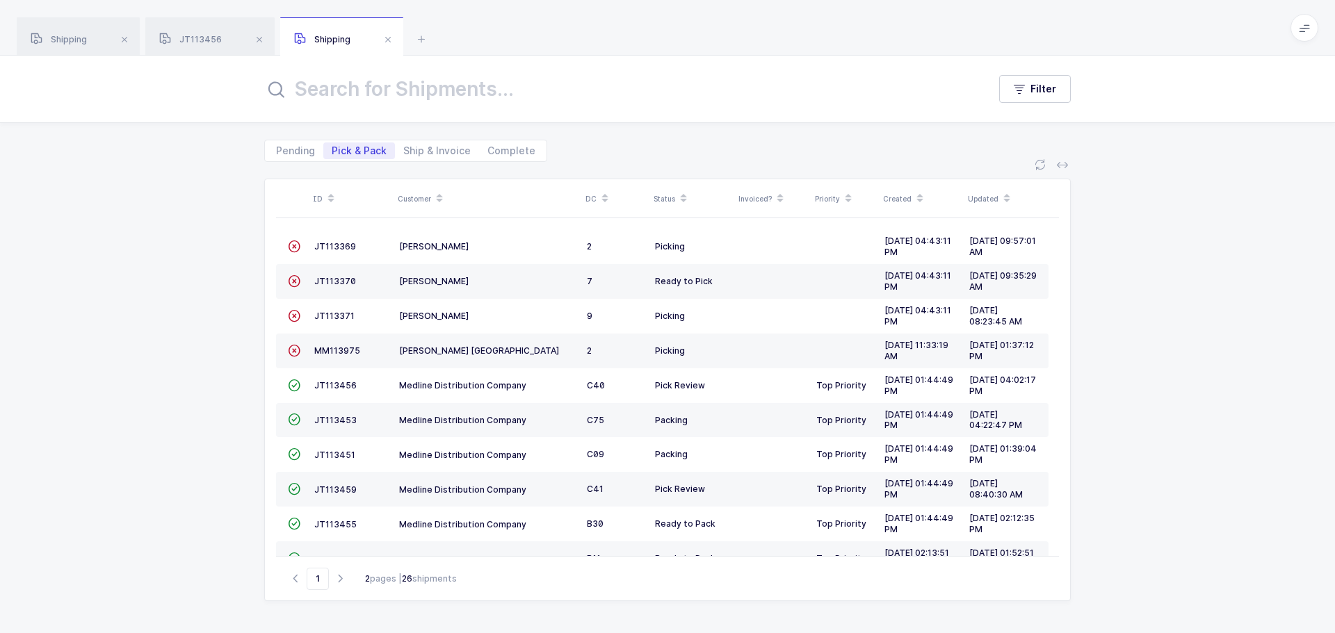
click at [347, 418] on span "JT113453" at bounding box center [335, 420] width 42 height 10
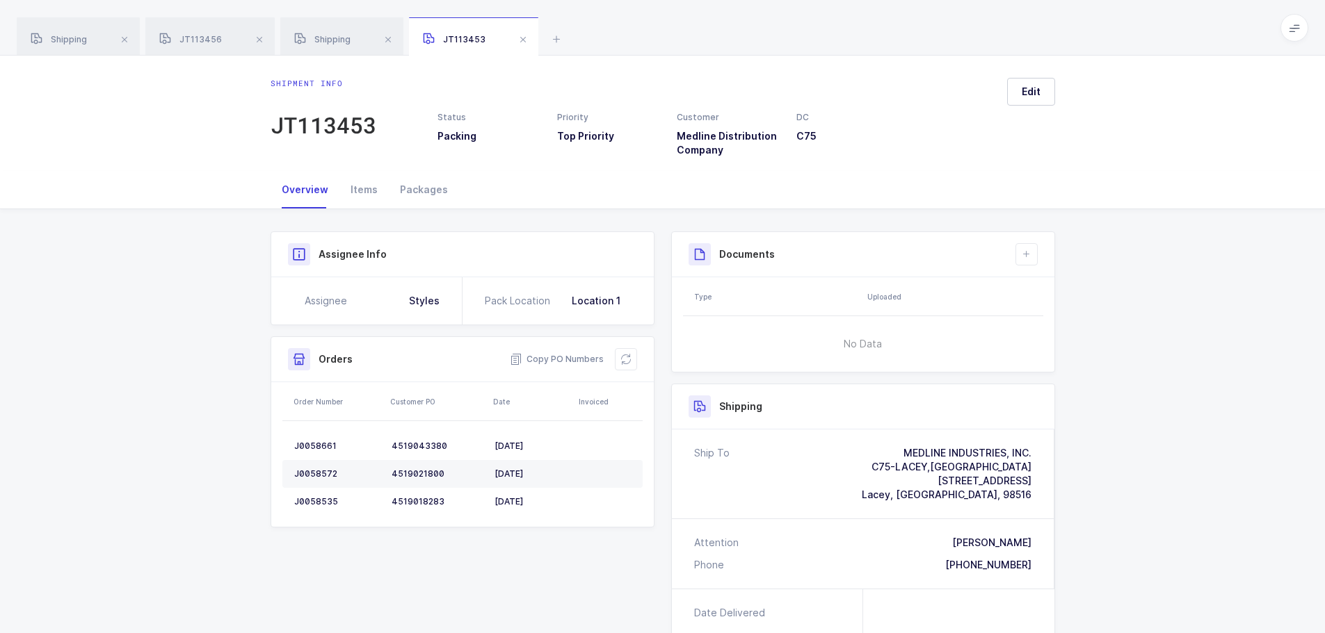
click at [369, 196] on div "Items" at bounding box center [363, 190] width 49 height 38
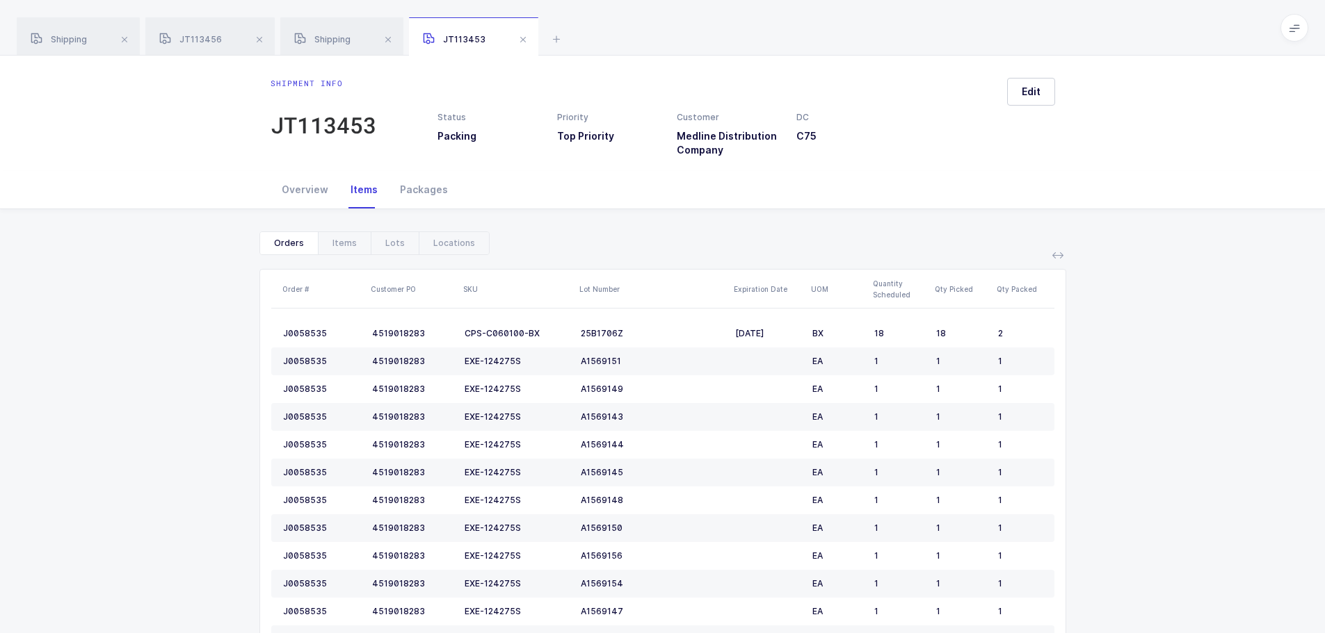
click at [435, 241] on div "Locations" at bounding box center [454, 243] width 70 height 22
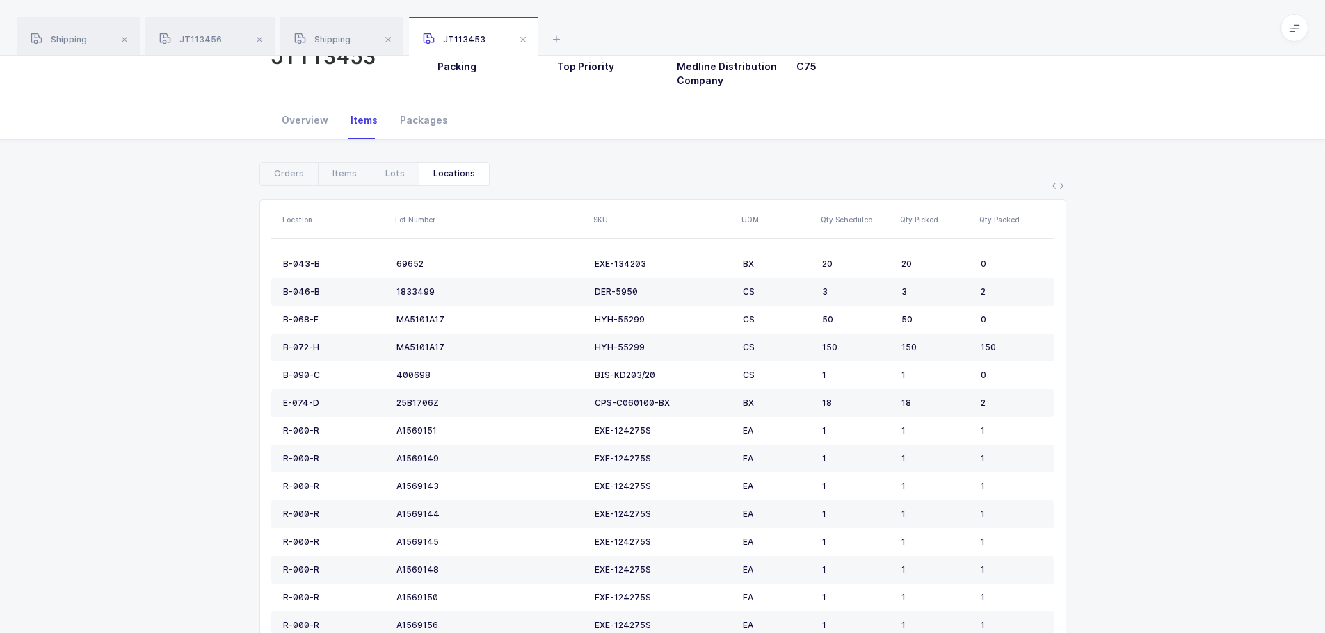
scroll to position [139, 0]
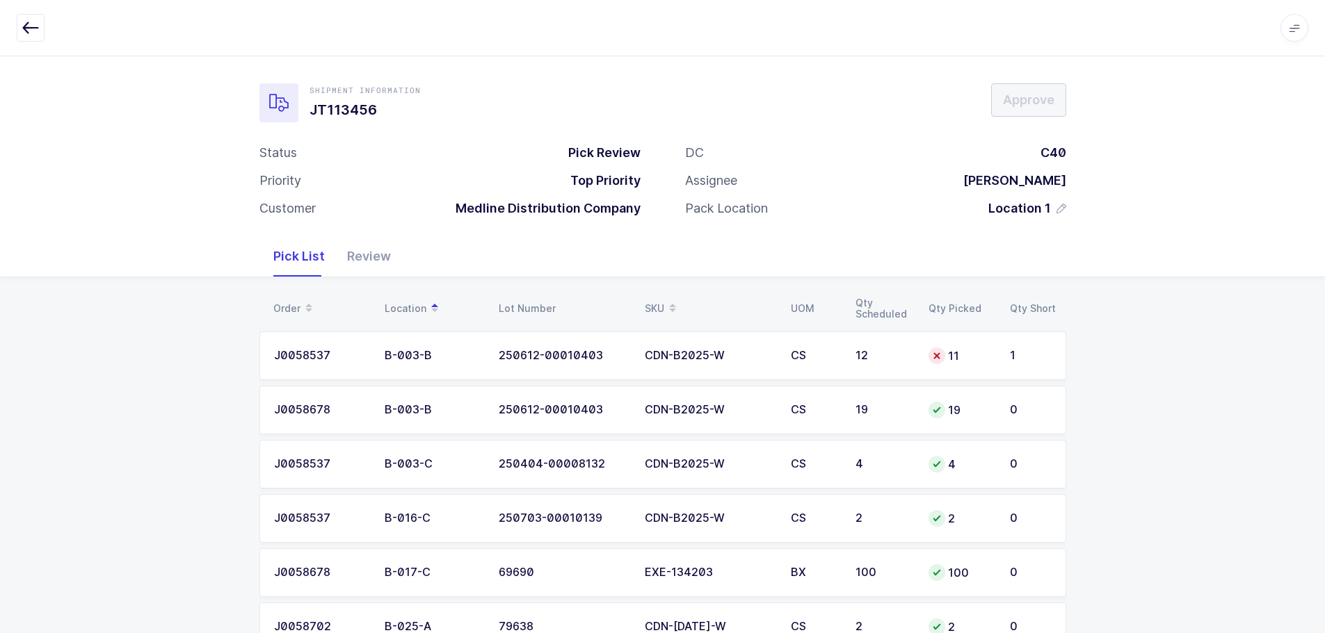
click at [959, 359] on div "11" at bounding box center [960, 356] width 65 height 17
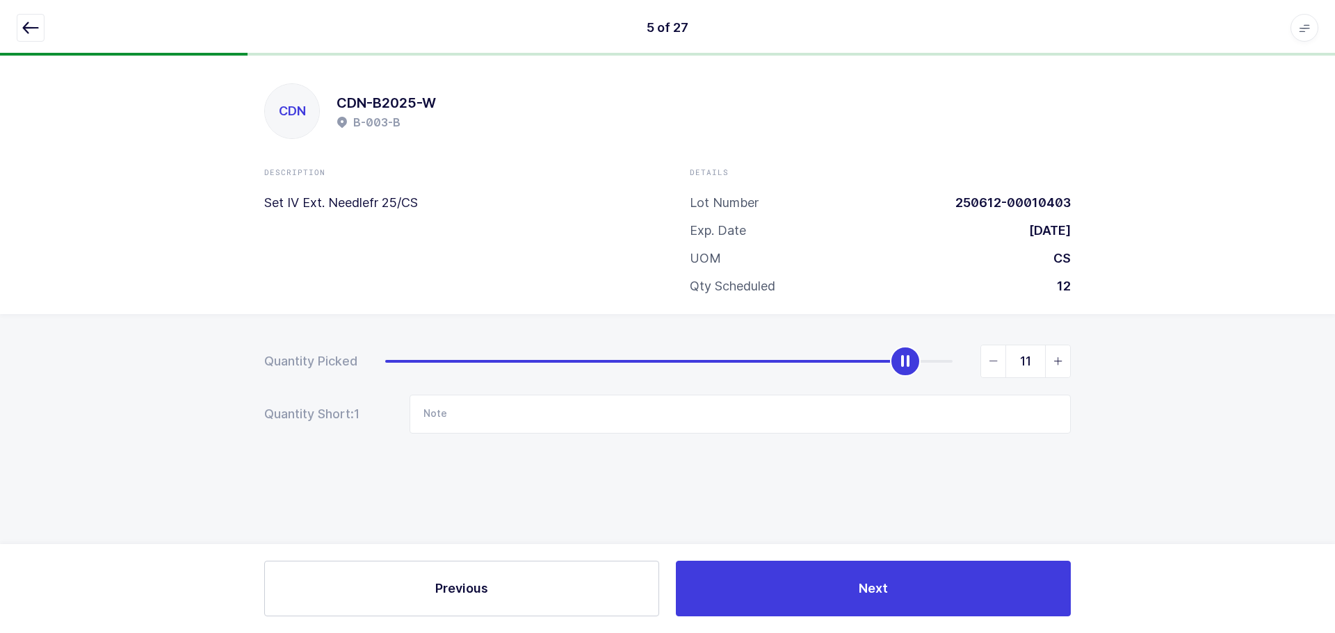
drag, startPoint x: 930, startPoint y: 355, endPoint x: 922, endPoint y: 357, distance: 7.8
click at [929, 355] on div "11" at bounding box center [728, 361] width 686 height 33
type input "12"
drag, startPoint x: 957, startPoint y: 359, endPoint x: 1066, endPoint y: 361, distance: 109.2
click at [1066, 361] on div "12" at bounding box center [728, 361] width 686 height 33
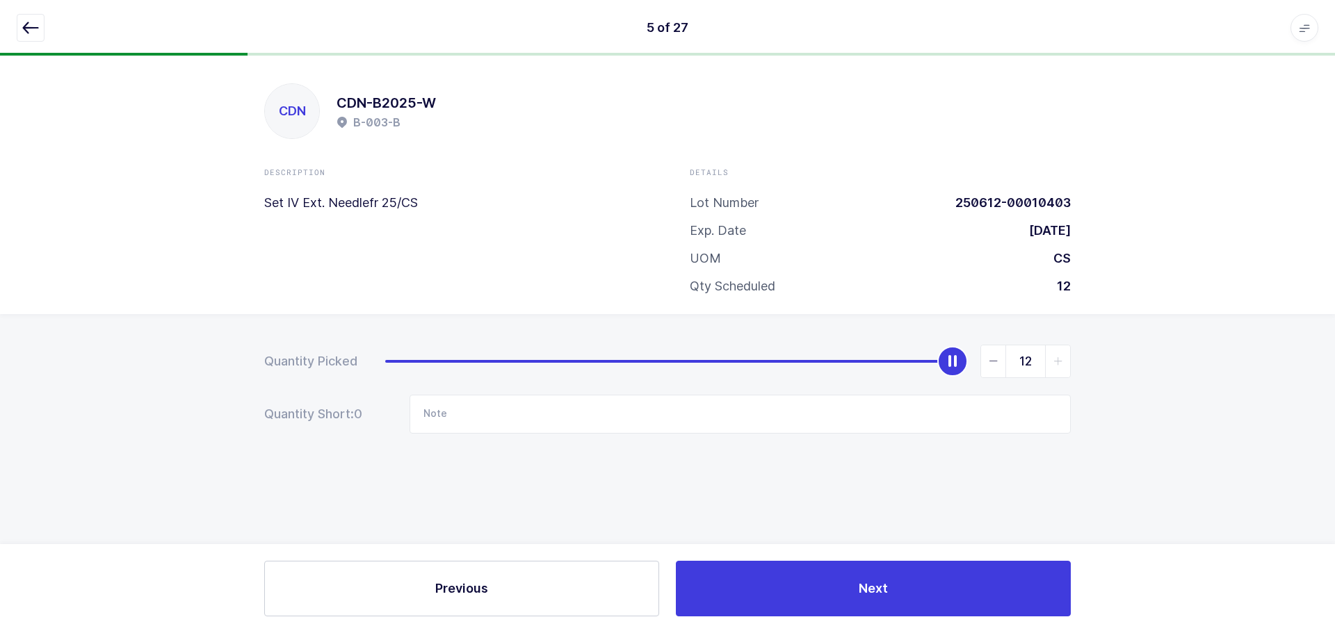
click at [37, 29] on icon "button" at bounding box center [30, 27] width 17 height 17
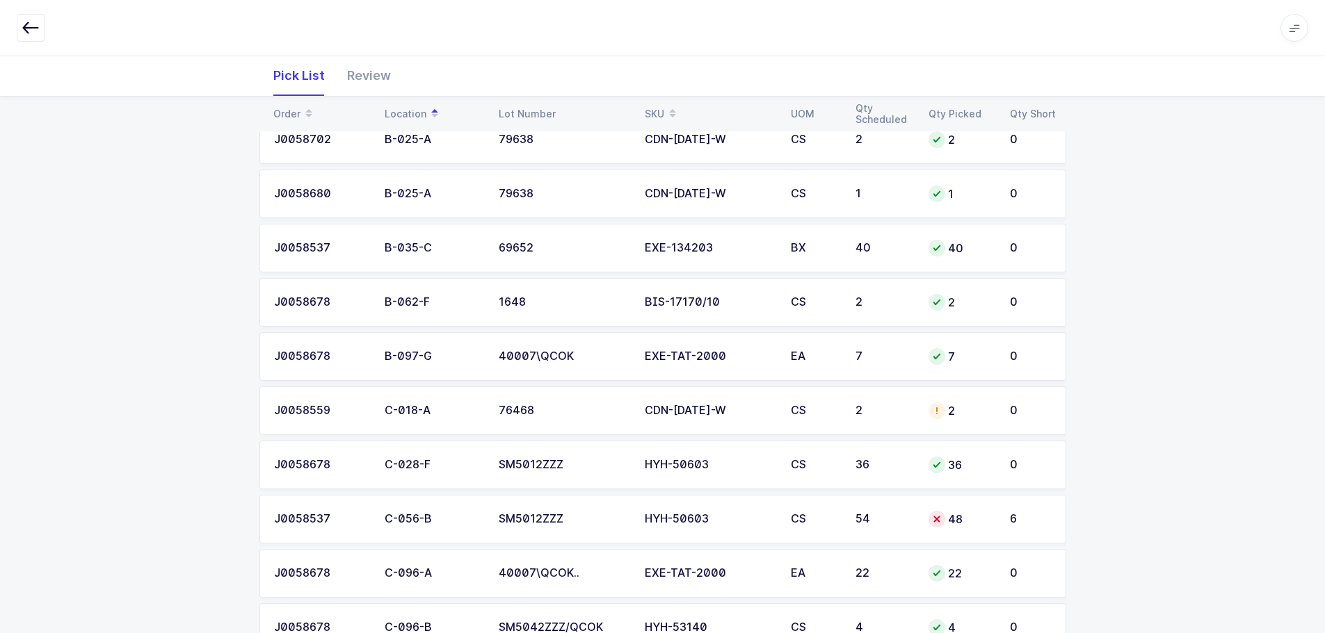
scroll to position [487, 0]
click at [957, 412] on div "2" at bounding box center [960, 411] width 65 height 17
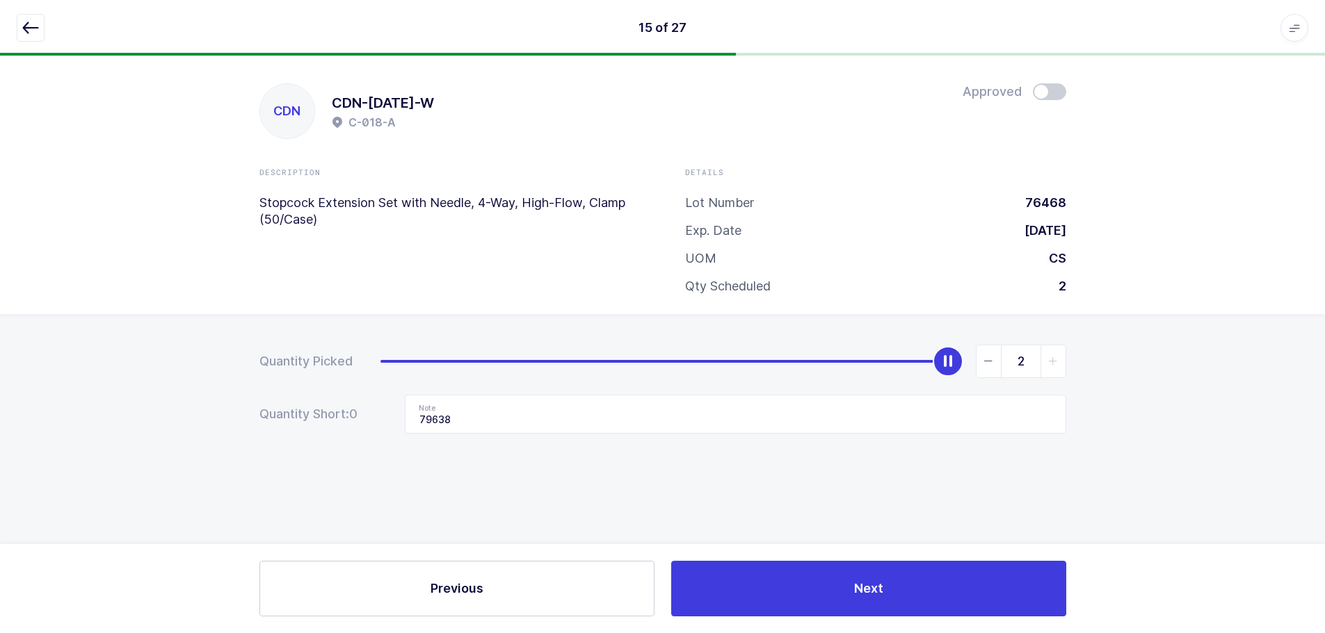
scroll to position [0, 0]
click at [35, 28] on icon "button" at bounding box center [30, 27] width 17 height 17
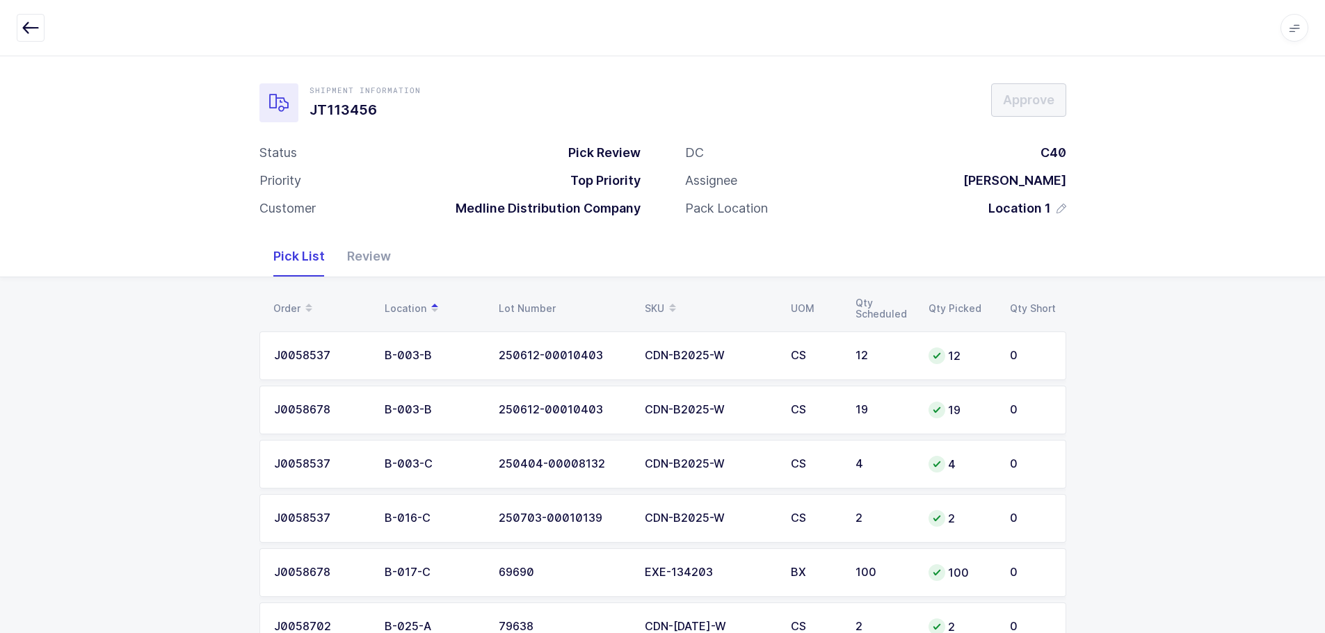
click at [649, 295] on table "Order Location Lot Number SKU UOM Qty Scheduled Qty Picked Qty Short" at bounding box center [662, 308] width 807 height 35
click at [659, 300] on div "SKU" at bounding box center [709, 309] width 129 height 24
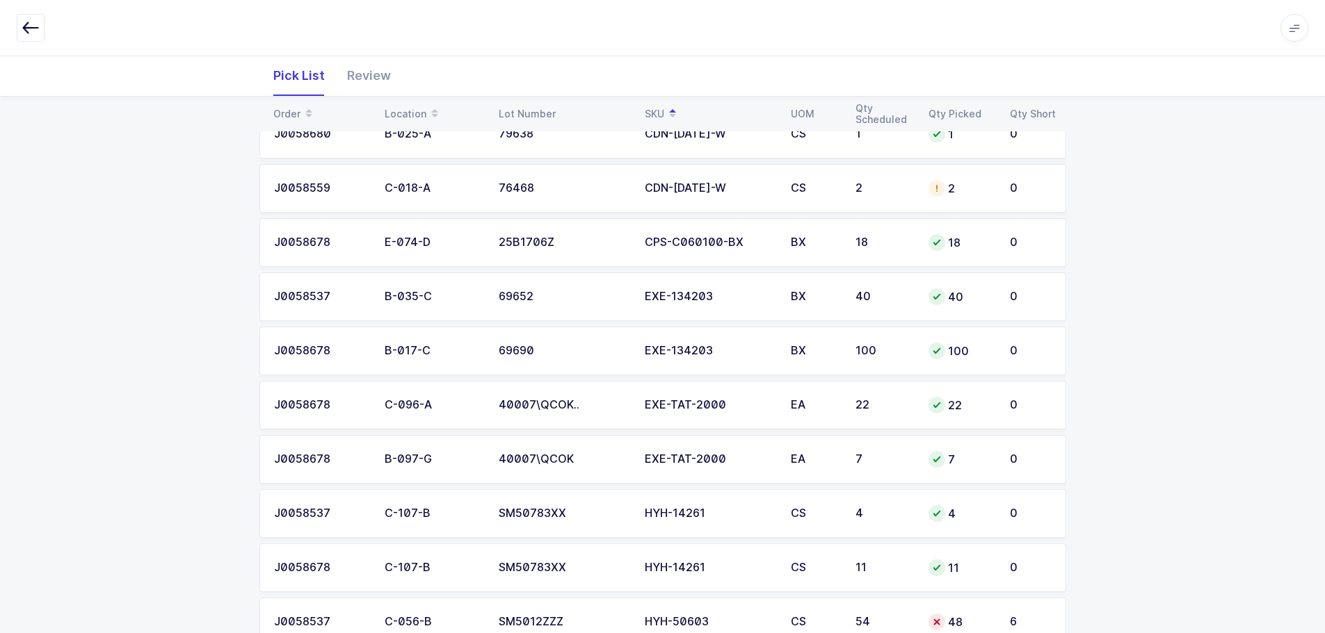
scroll to position [626, 0]
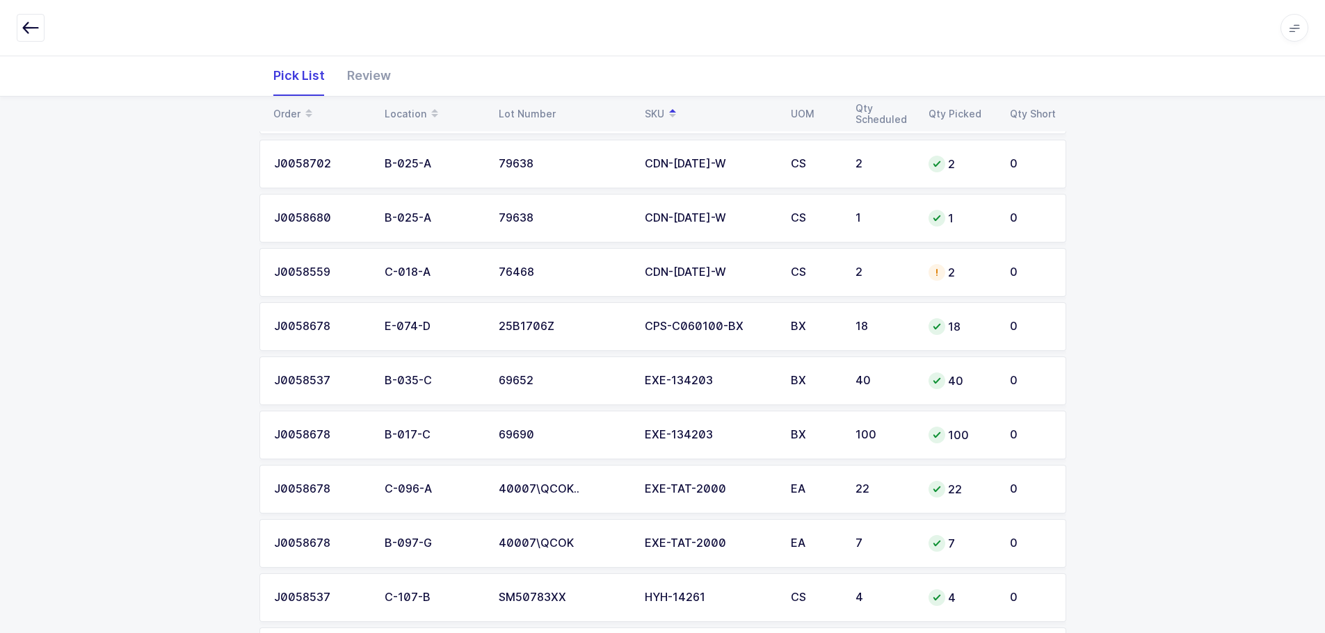
click at [874, 265] on td "2" at bounding box center [883, 272] width 73 height 49
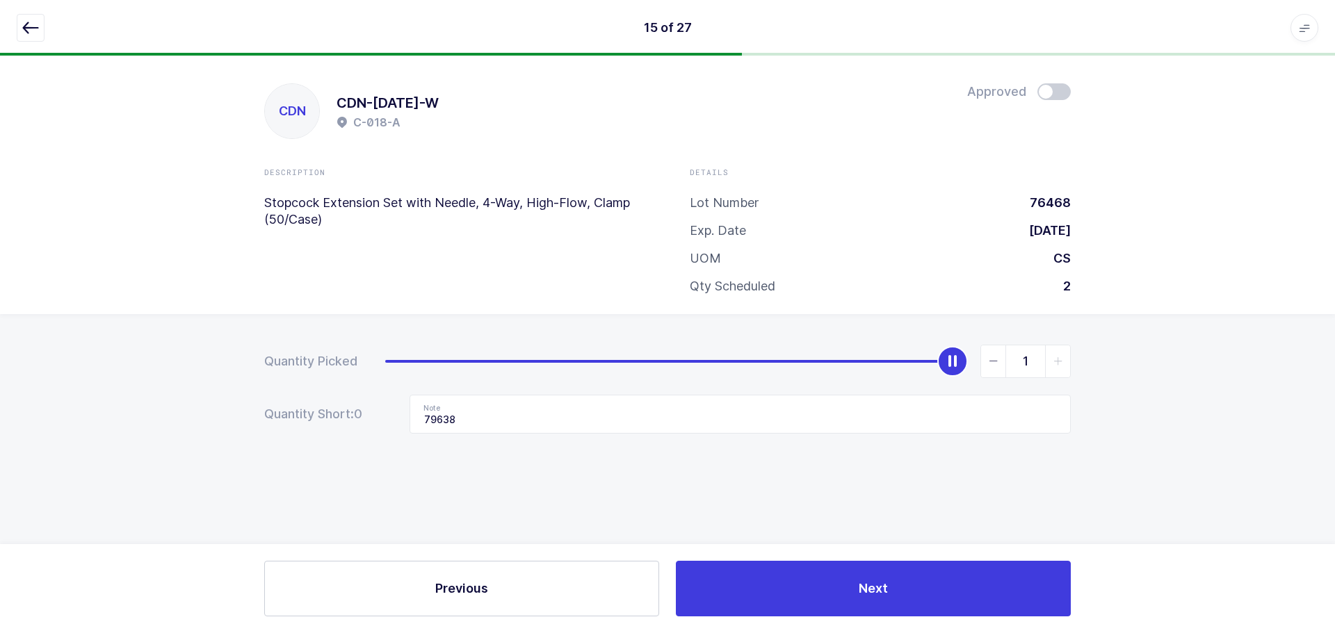
type input "0"
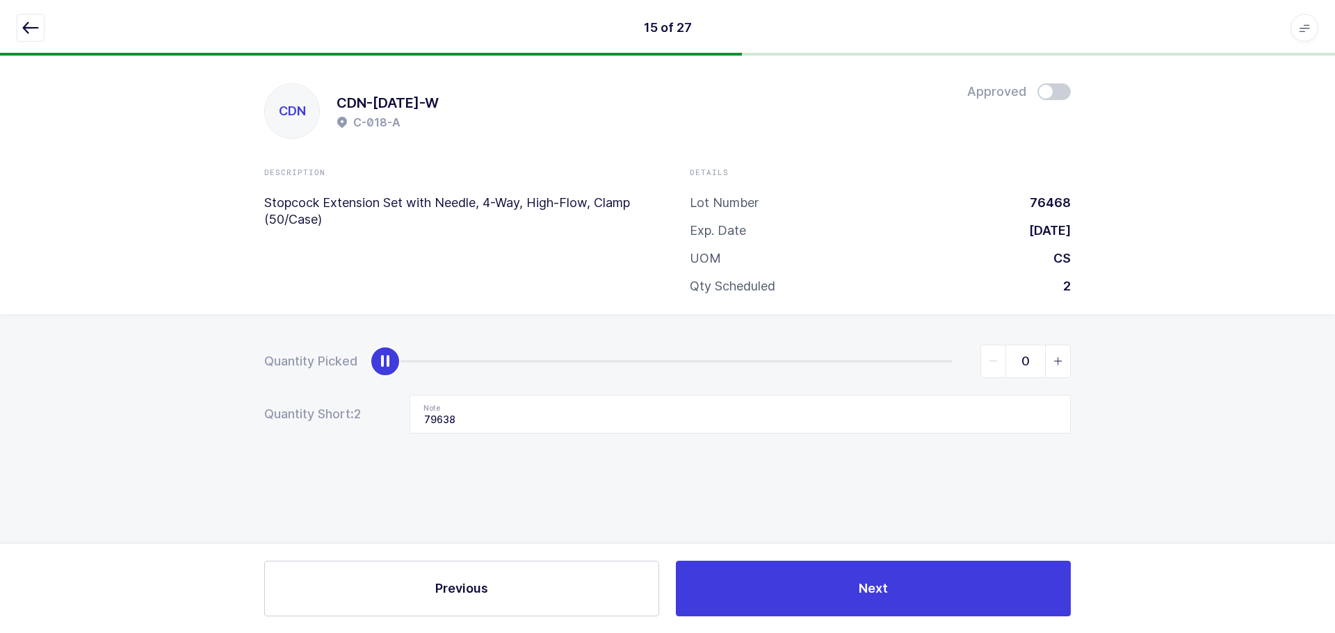
drag, startPoint x: 953, startPoint y: 360, endPoint x: 201, endPoint y: 381, distance: 752.6
click at [201, 381] on div "Quantity Picked 0 Quantity Short: 2 Note 79638" at bounding box center [667, 438] width 1335 height 248
drag, startPoint x: 438, startPoint y: 414, endPoint x: 366, endPoint y: 415, distance: 71.6
click at [366, 415] on div "Quantity Short: 2 Note 79638" at bounding box center [667, 414] width 807 height 39
click at [33, 29] on icon "button" at bounding box center [30, 27] width 17 height 17
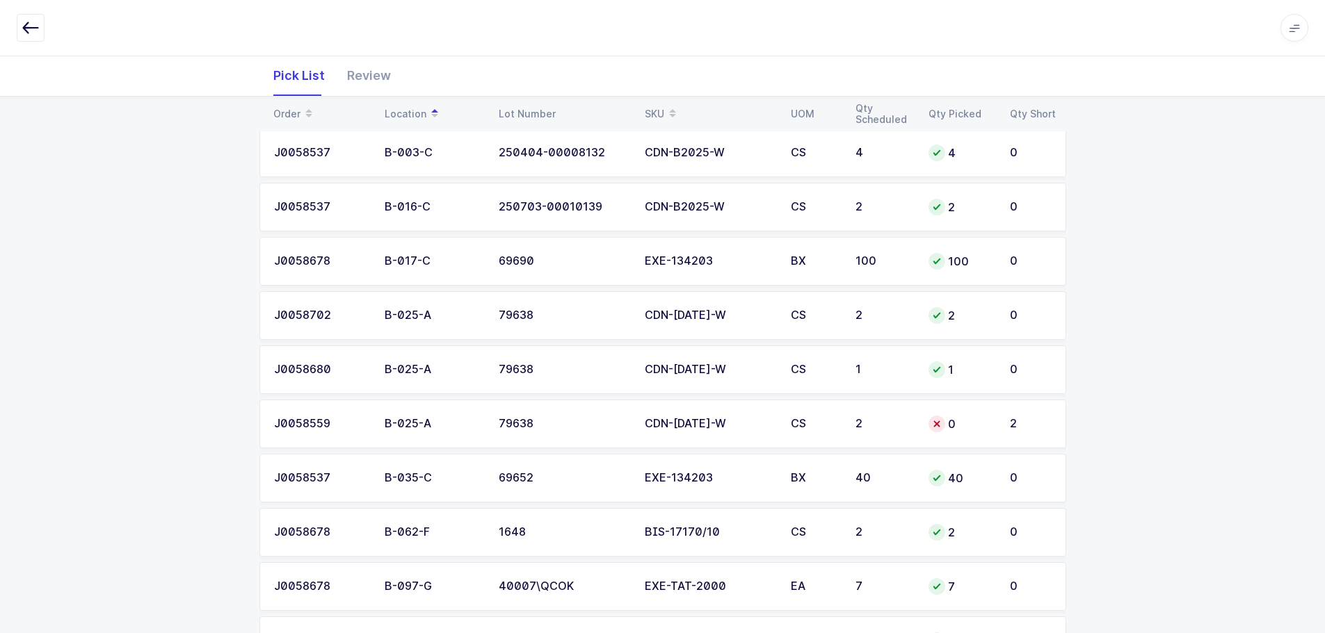
scroll to position [348, 0]
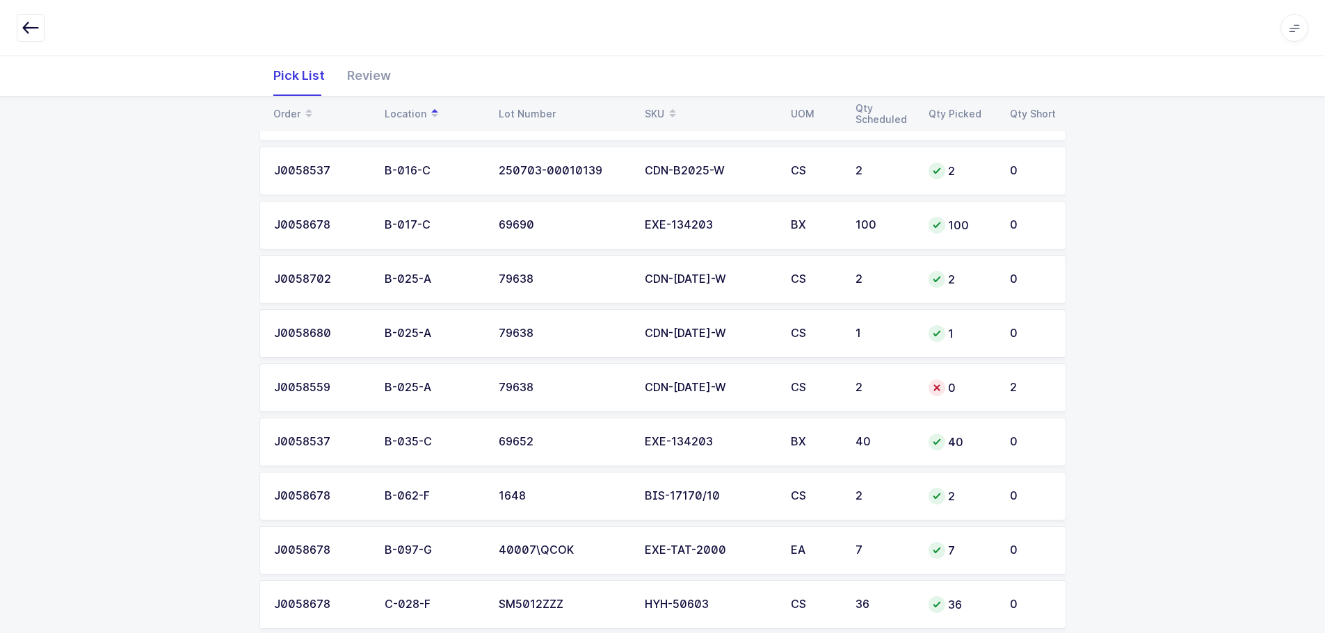
click at [714, 389] on div "CDN-[DATE]-W" at bounding box center [709, 388] width 129 height 13
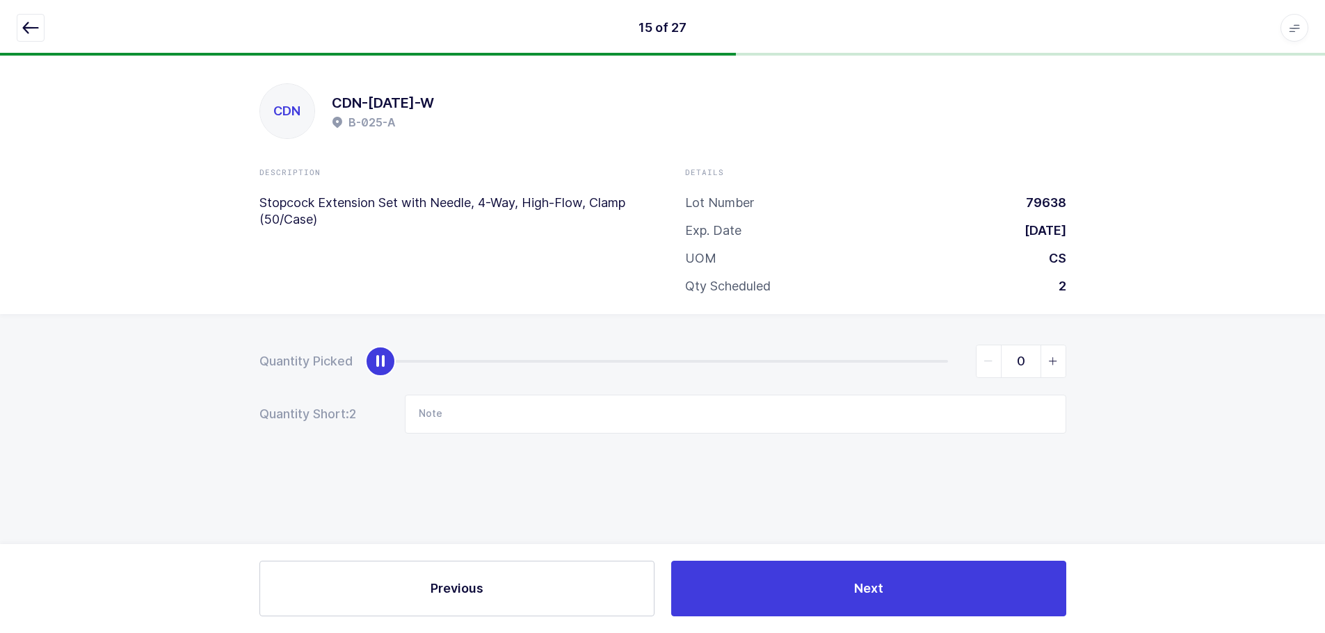
scroll to position [0, 0]
type input "2"
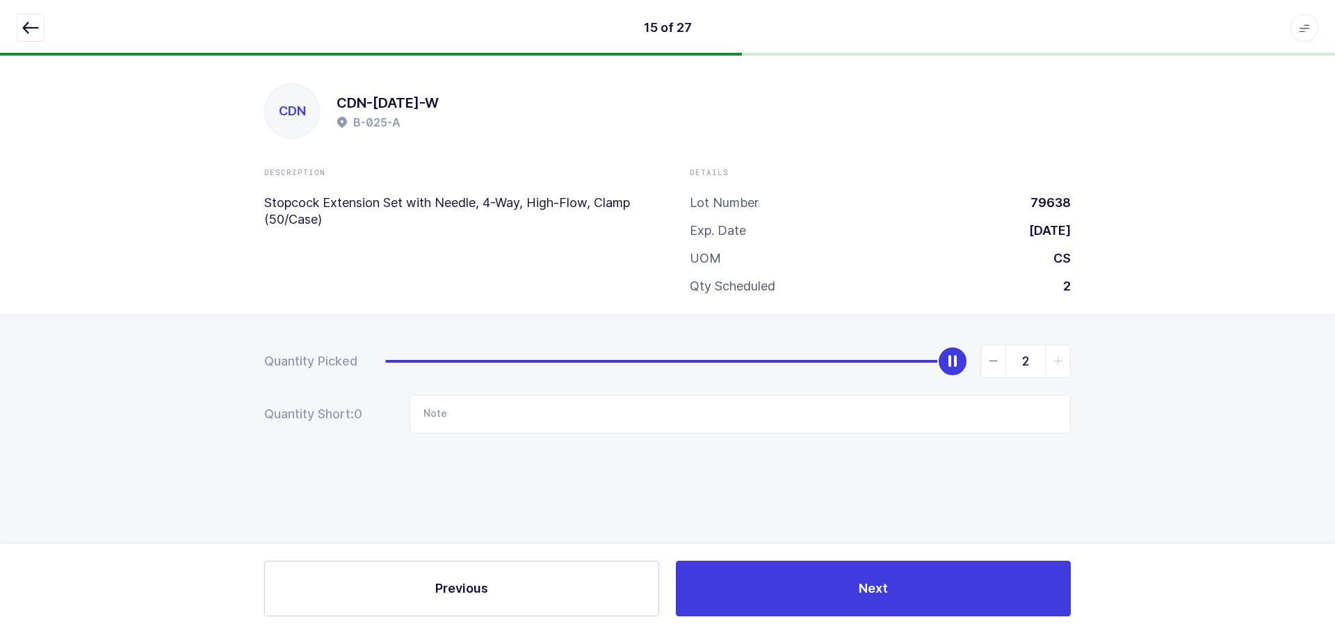
click at [1047, 365] on span "slider between 0 and 2" at bounding box center [1057, 362] width 25 height 32
click at [26, 26] on icon "button" at bounding box center [30, 27] width 17 height 17
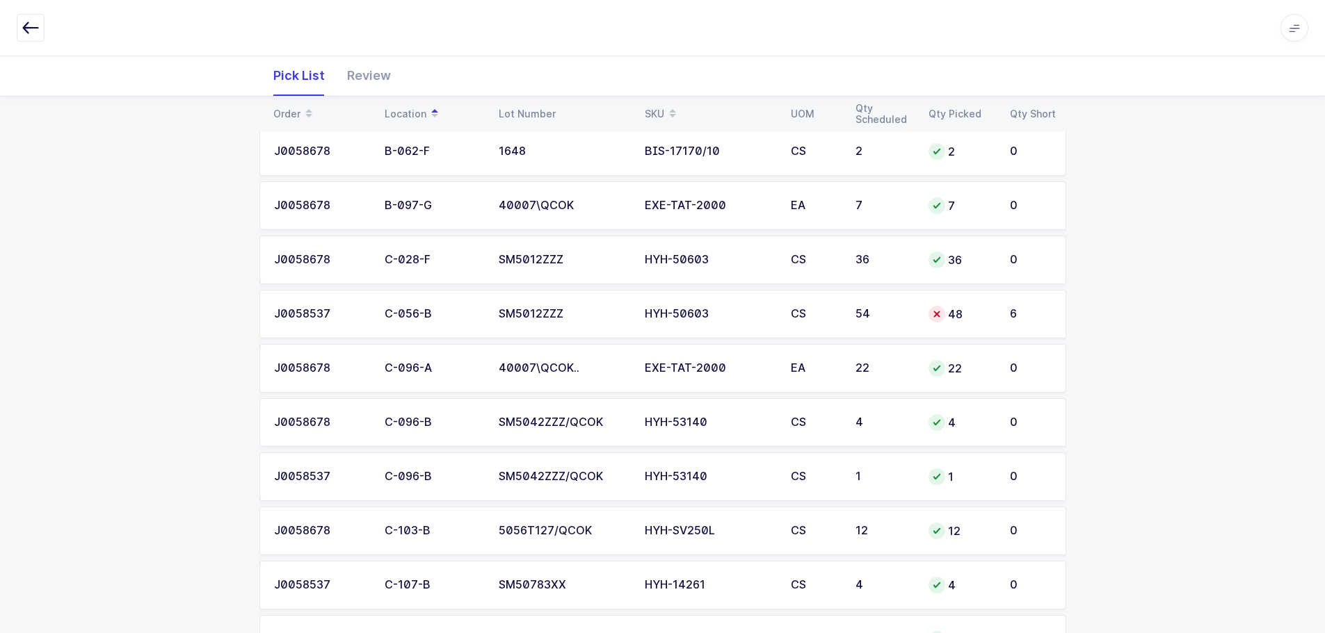
scroll to position [695, 0]
click at [856, 336] on table "J0058537 B-003-B 250612-00010403 CDN-B2025-W CS 12 12 0 J0058678 B-003-B 250612…" at bounding box center [662, 366] width 807 height 1470
click at [866, 323] on td "54" at bounding box center [883, 311] width 73 height 49
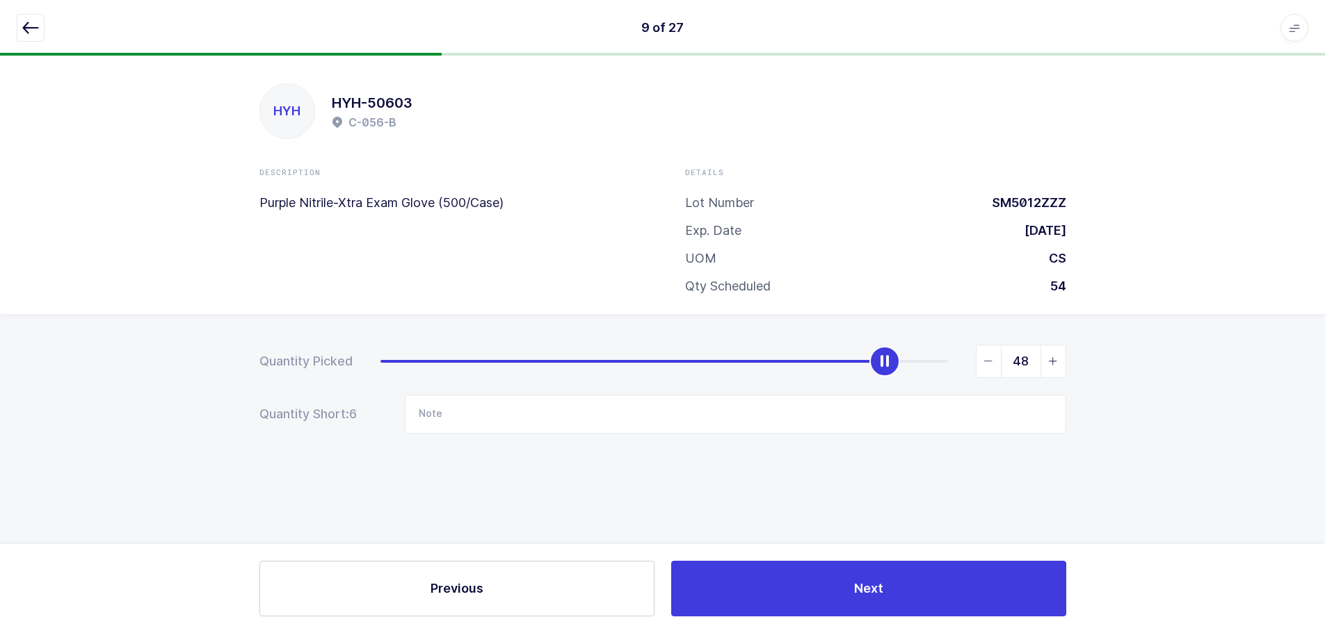
scroll to position [0, 0]
click at [991, 371] on span "slider between 0 and 54" at bounding box center [993, 362] width 25 height 32
type input "54"
click at [1062, 369] on span "slider between 0 and 54" at bounding box center [1057, 362] width 25 height 32
click at [21, 28] on button "button" at bounding box center [31, 28] width 28 height 28
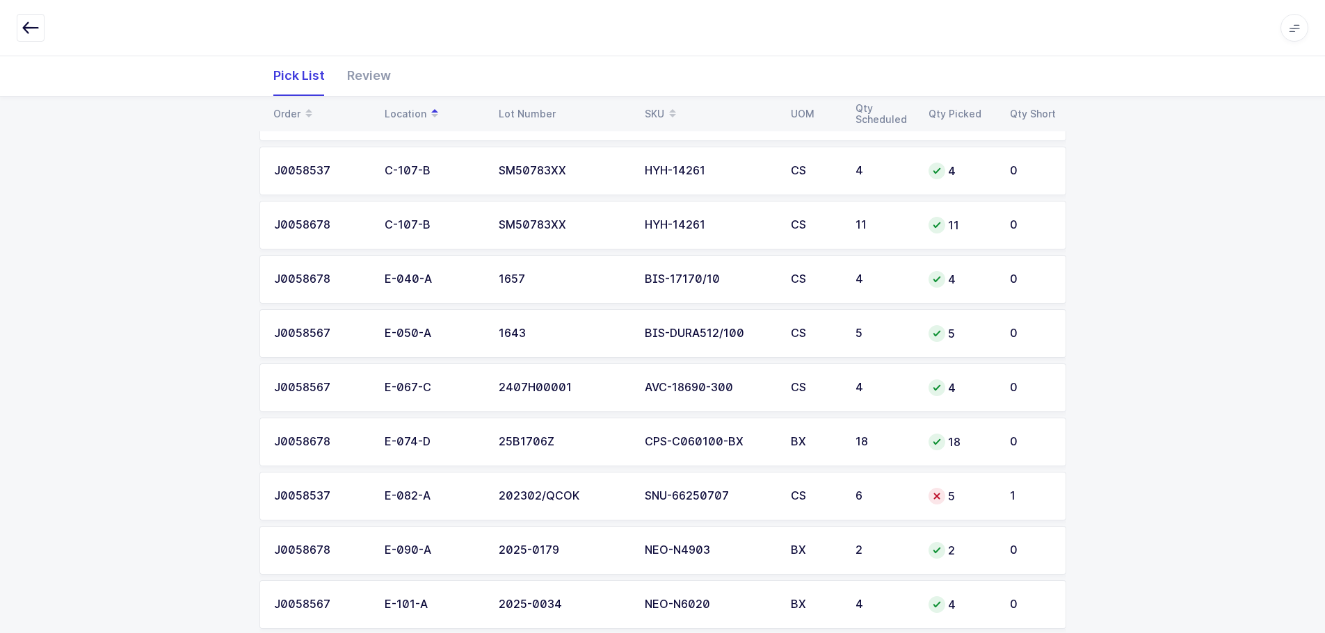
scroll to position [1190, 0]
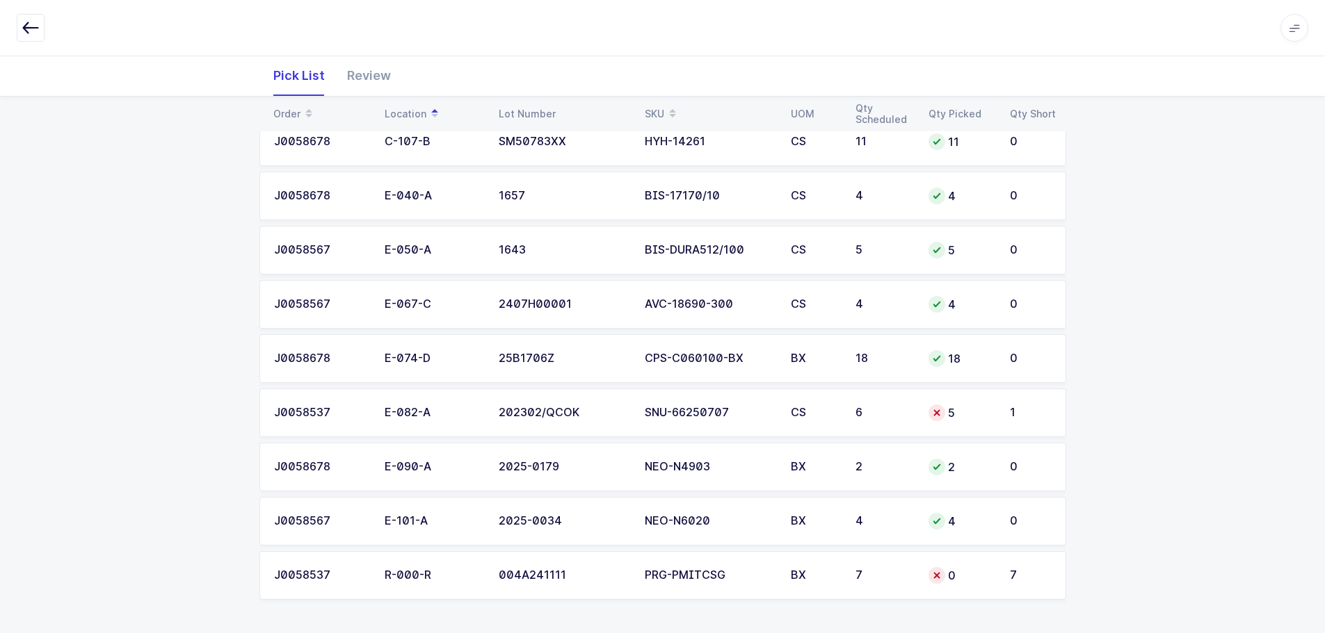
click at [954, 410] on div "5" at bounding box center [960, 413] width 65 height 17
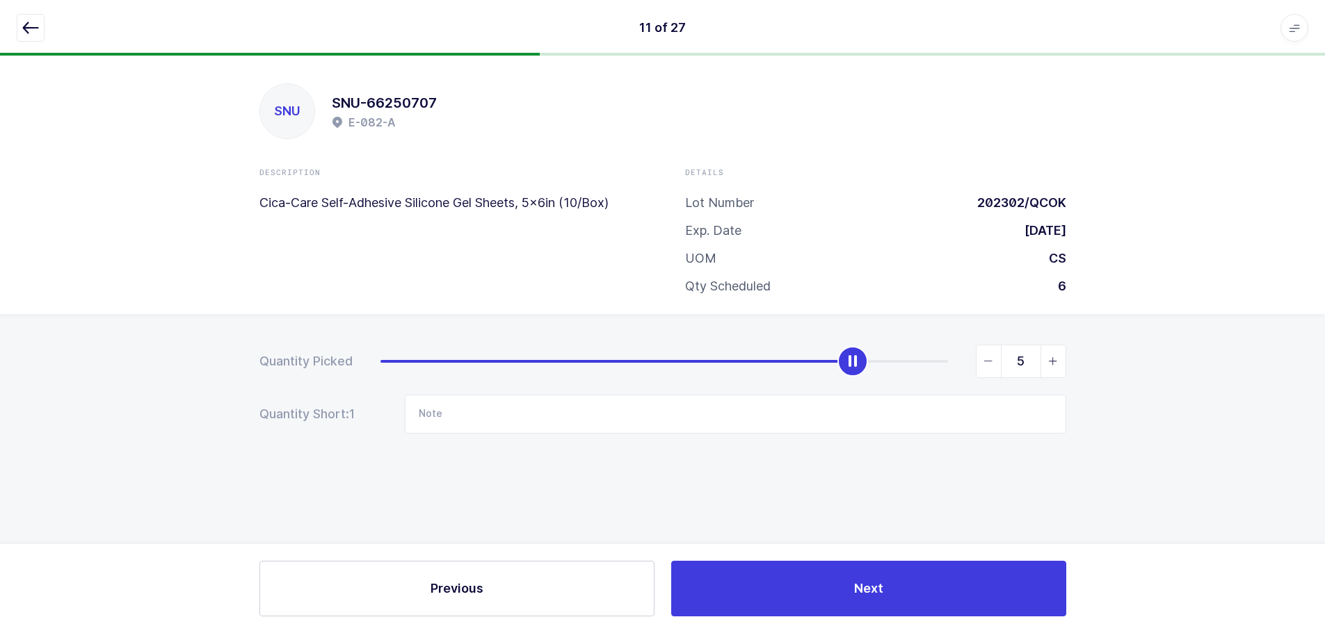
scroll to position [0, 0]
click at [1048, 362] on span "slider between 0 and 6" at bounding box center [1057, 362] width 25 height 32
type input "6"
click at [33, 24] on icon "button" at bounding box center [30, 27] width 17 height 17
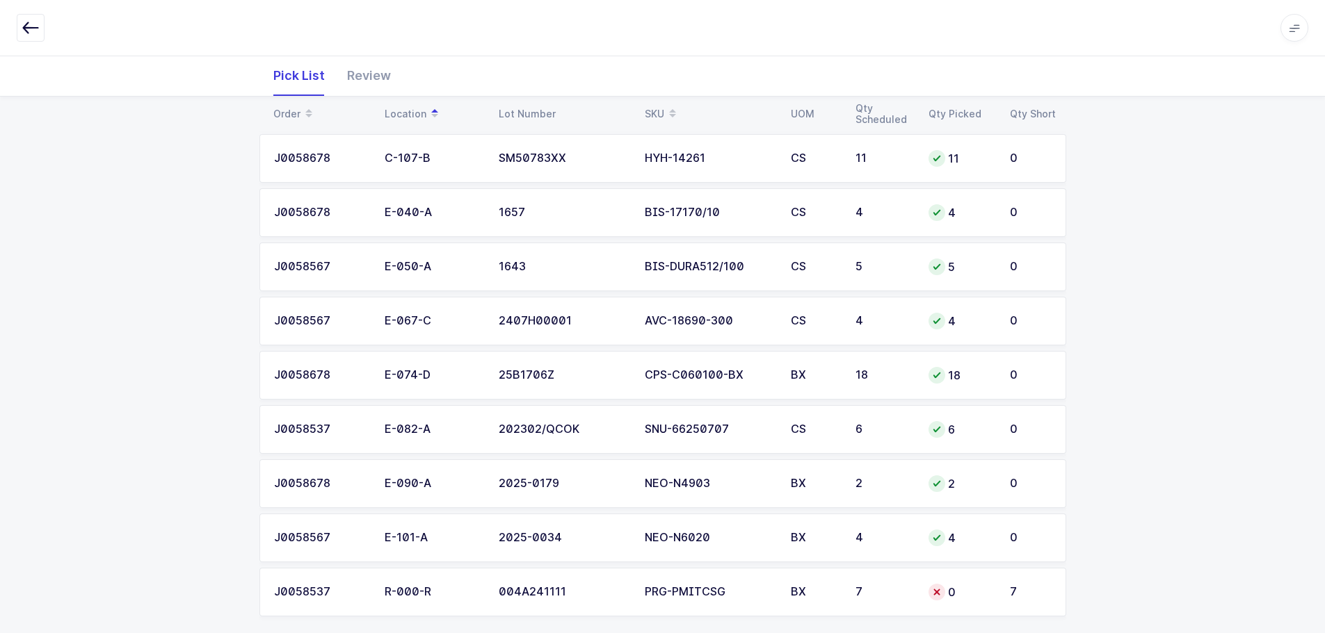
scroll to position [1190, 0]
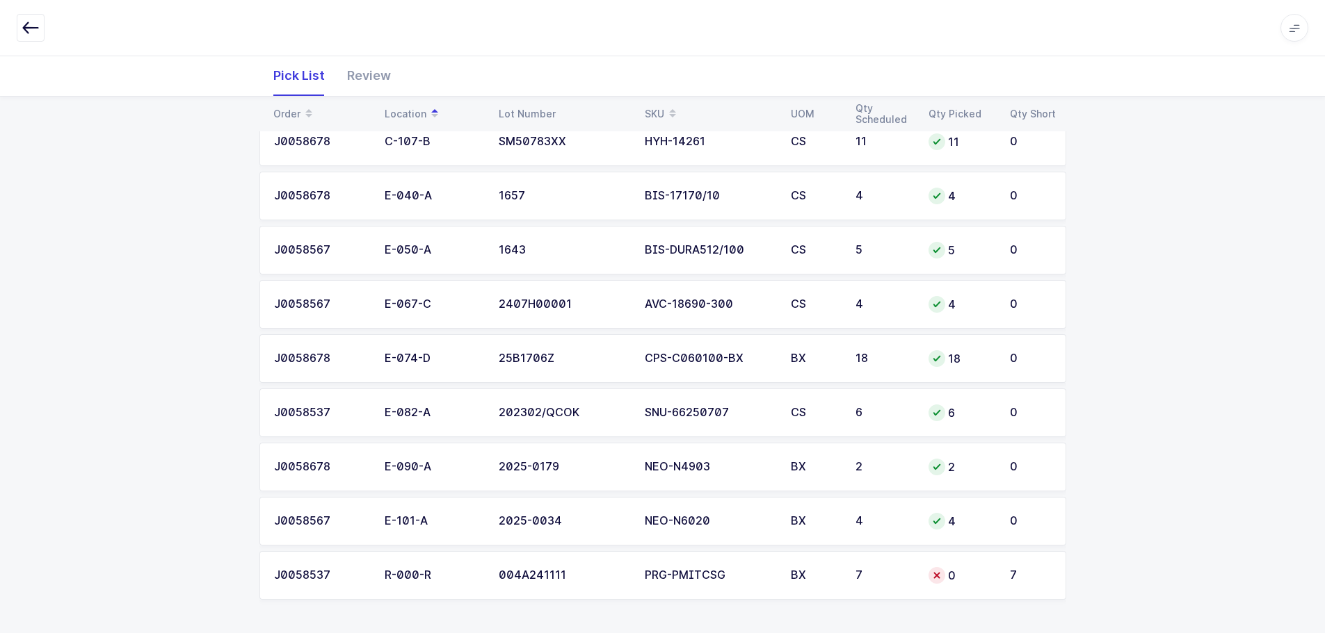
click at [980, 570] on div "0" at bounding box center [960, 575] width 65 height 17
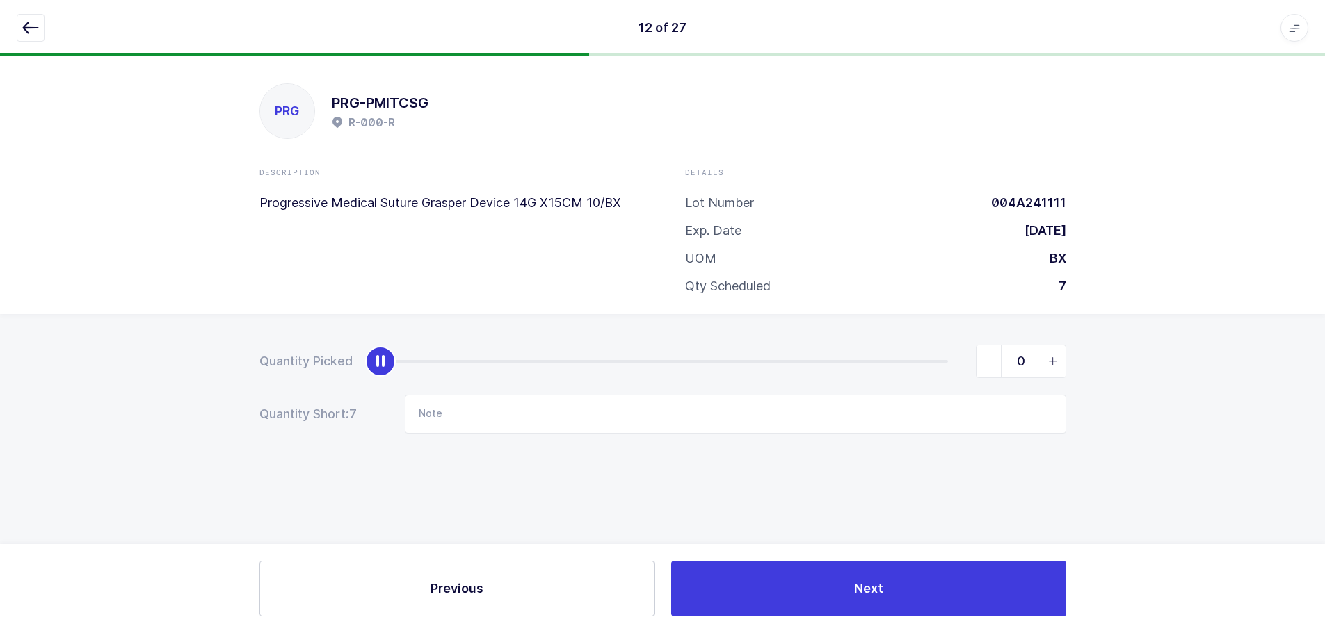
scroll to position [0, 0]
type input "7"
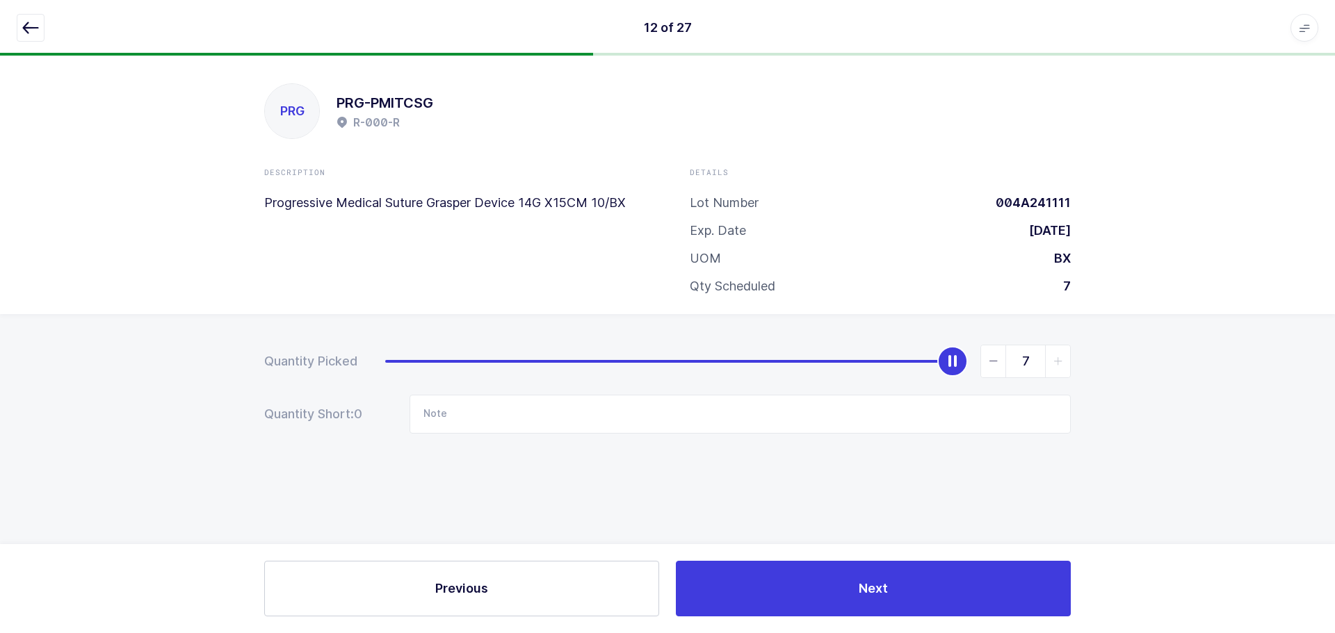
drag, startPoint x: 391, startPoint y: 362, endPoint x: 1188, endPoint y: 412, distance: 798.3
click at [1188, 412] on div "Quantity Picked 7 Quantity Short: 0 Note" at bounding box center [667, 438] width 1335 height 248
click at [19, 22] on button "button" at bounding box center [31, 28] width 28 height 28
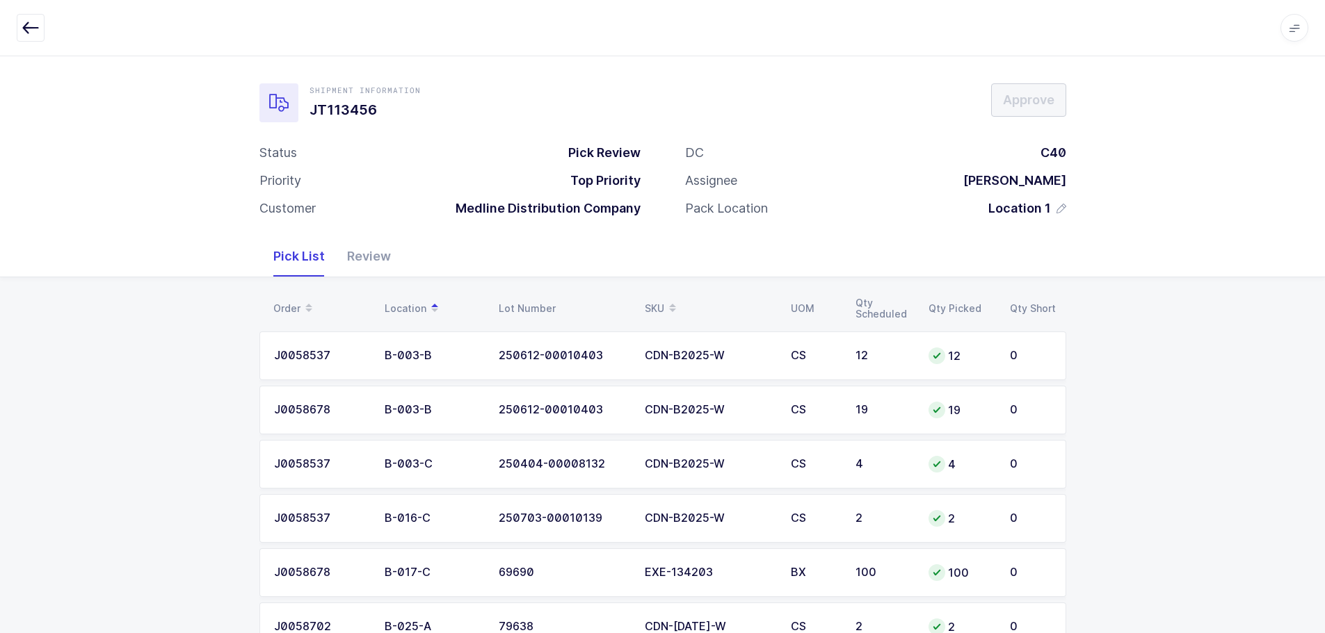
click at [369, 250] on div "Review" at bounding box center [369, 256] width 66 height 40
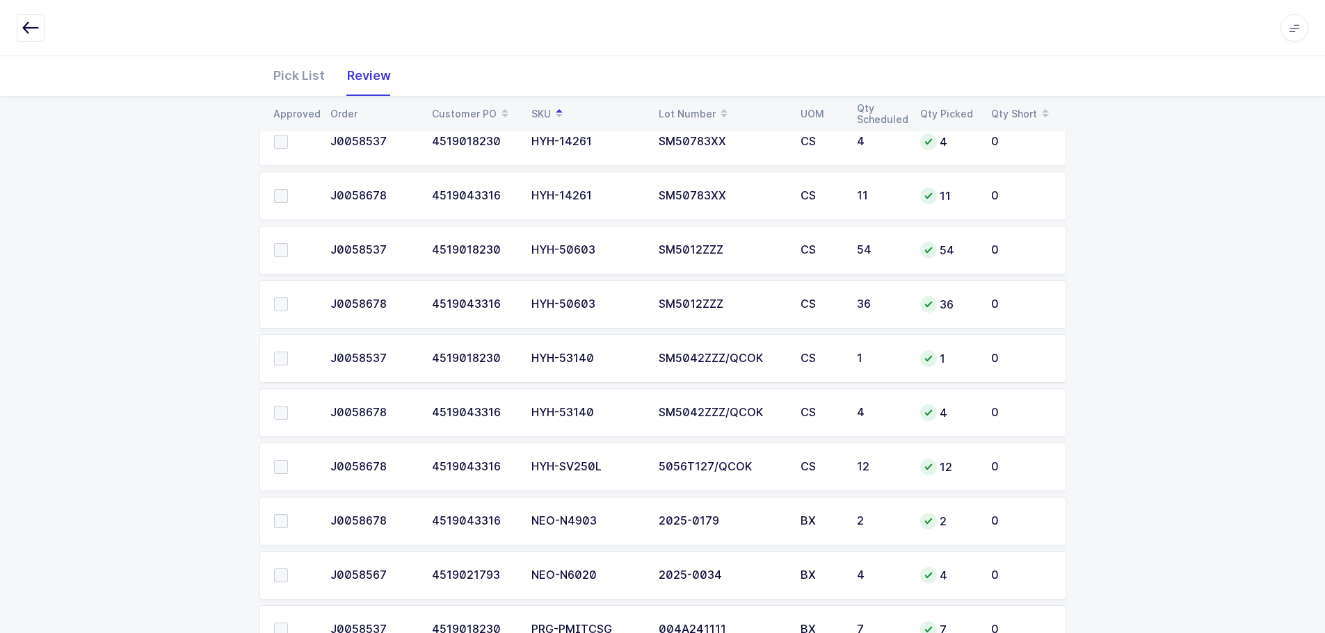
scroll to position [1051, 0]
